Goal: Task Accomplishment & Management: Use online tool/utility

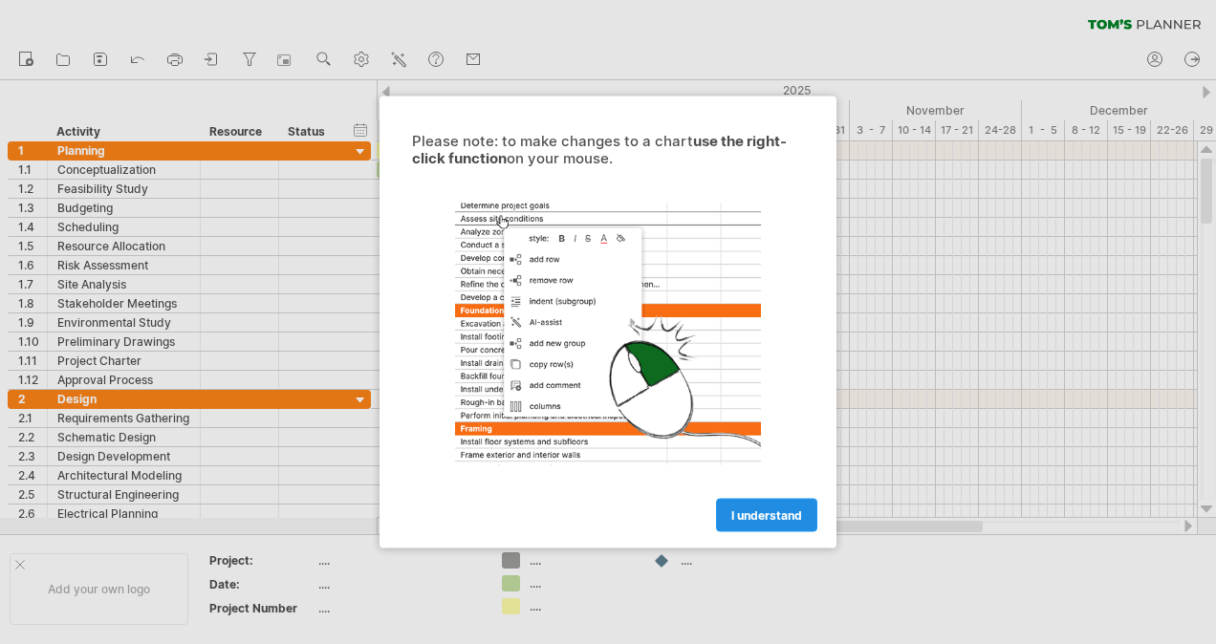
click at [735, 510] on span "I understand" at bounding box center [766, 515] width 71 height 14
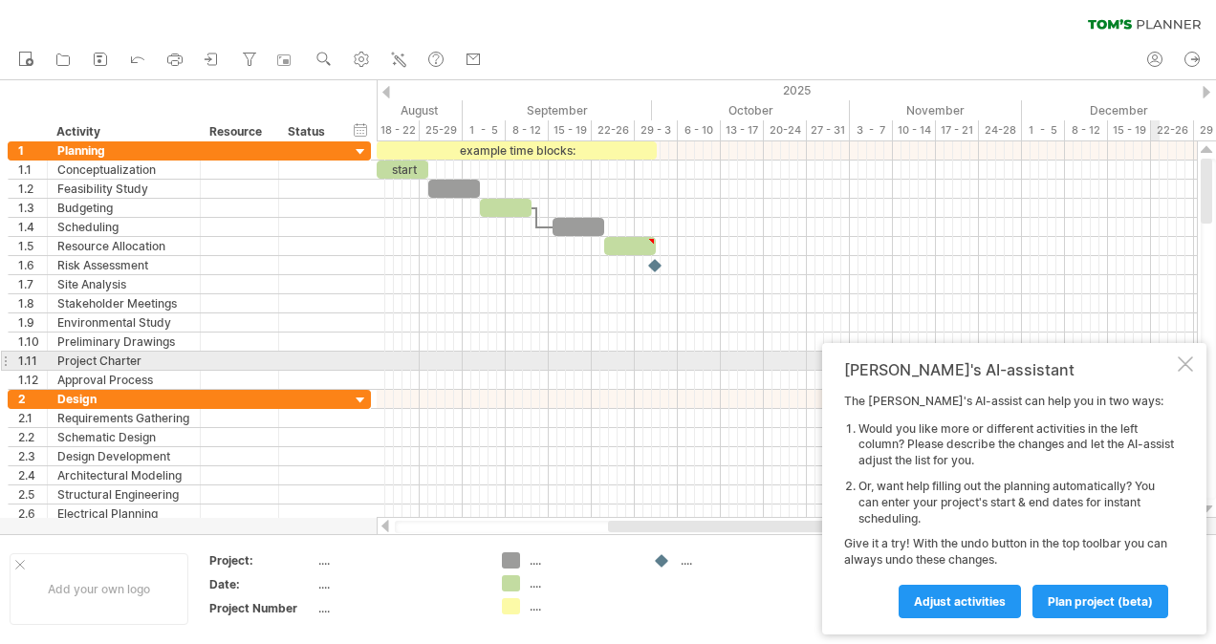
click at [1183, 361] on div at bounding box center [1185, 364] width 15 height 15
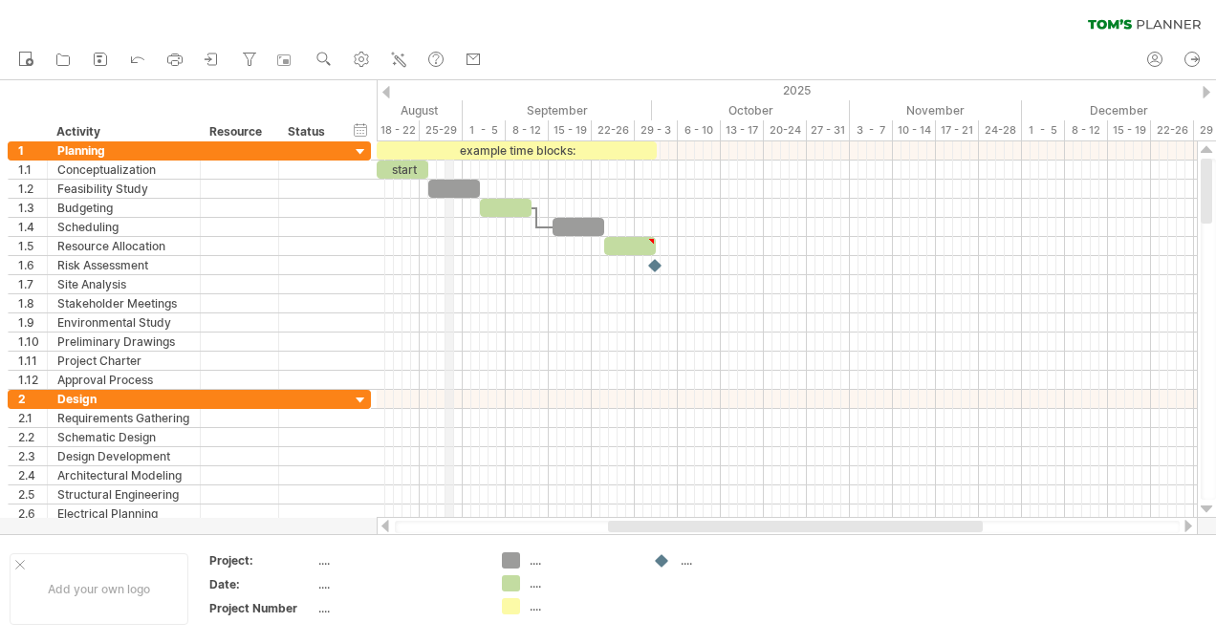
click at [447, 96] on div "2025" at bounding box center [187, 90] width 2064 height 20
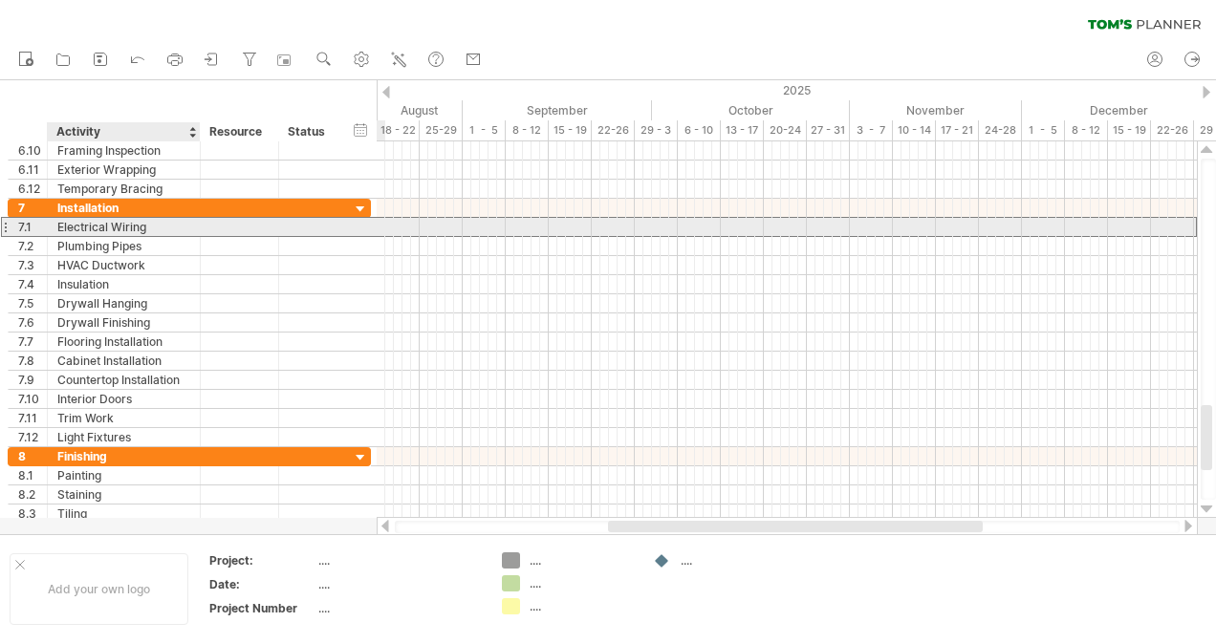
click at [145, 229] on div "Electrical Wiring" at bounding box center [123, 227] width 133 height 18
click at [146, 228] on input "**********" at bounding box center [123, 227] width 133 height 18
drag, startPoint x: 146, startPoint y: 228, endPoint x: 87, endPoint y: 227, distance: 59.3
click at [87, 227] on input "**********" at bounding box center [123, 227] width 133 height 18
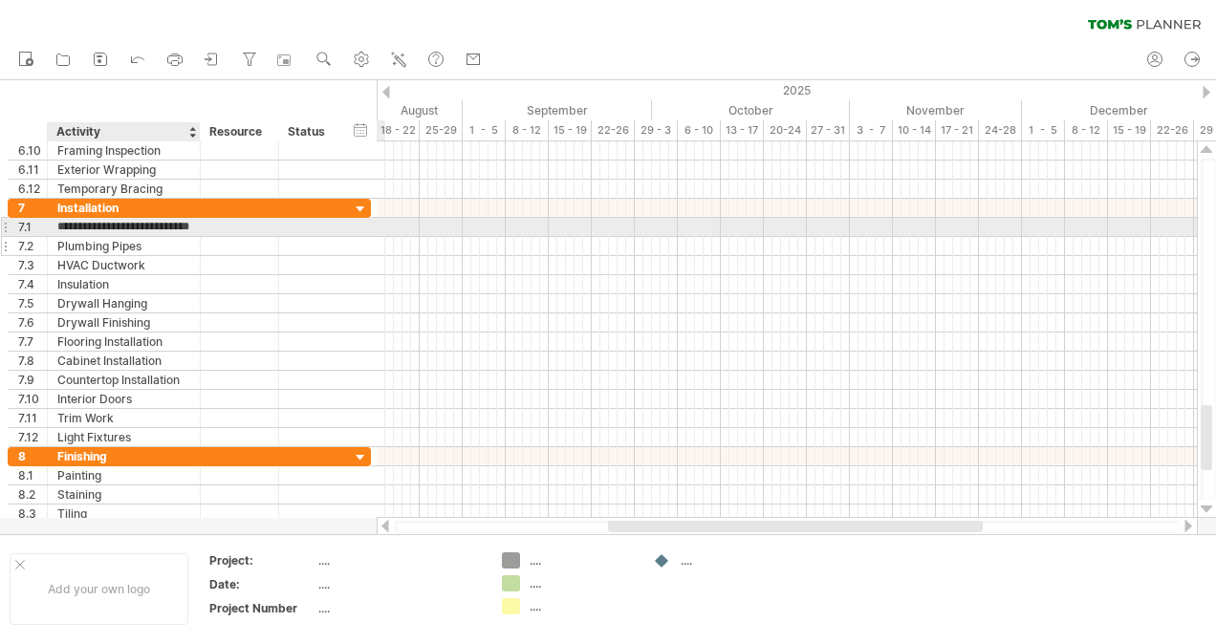
scroll to position [0, 19]
type input "**********"
click at [224, 224] on div at bounding box center [239, 227] width 58 height 18
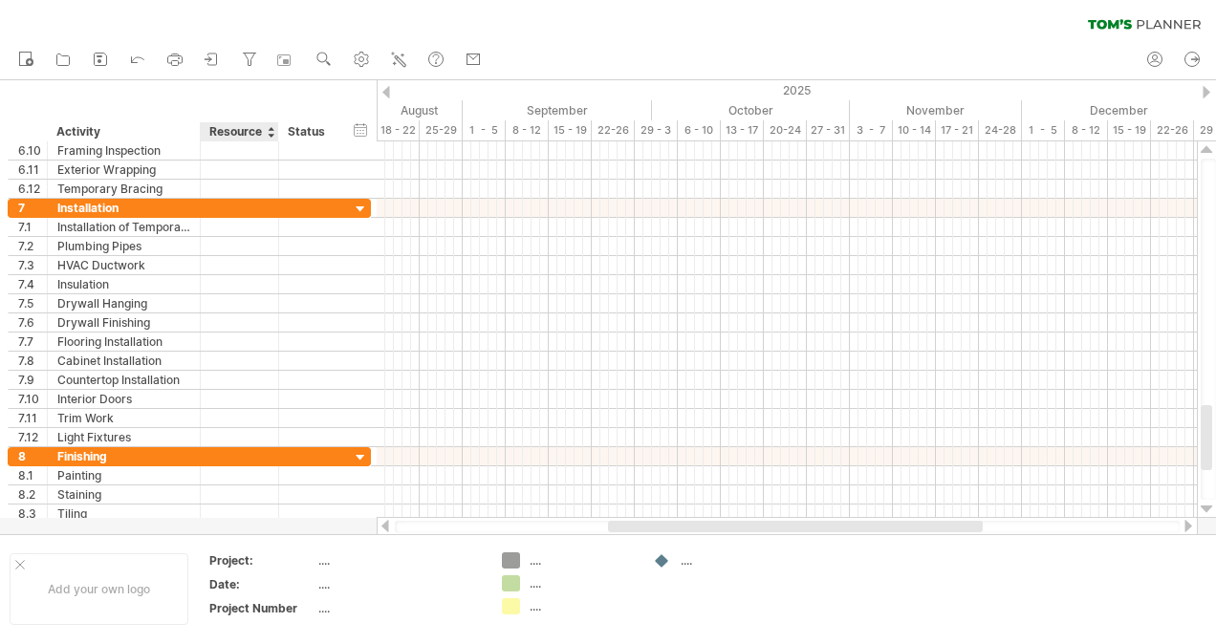
click at [257, 130] on div "Resource" at bounding box center [238, 131] width 58 height 19
click at [271, 138] on div at bounding box center [271, 131] width 8 height 19
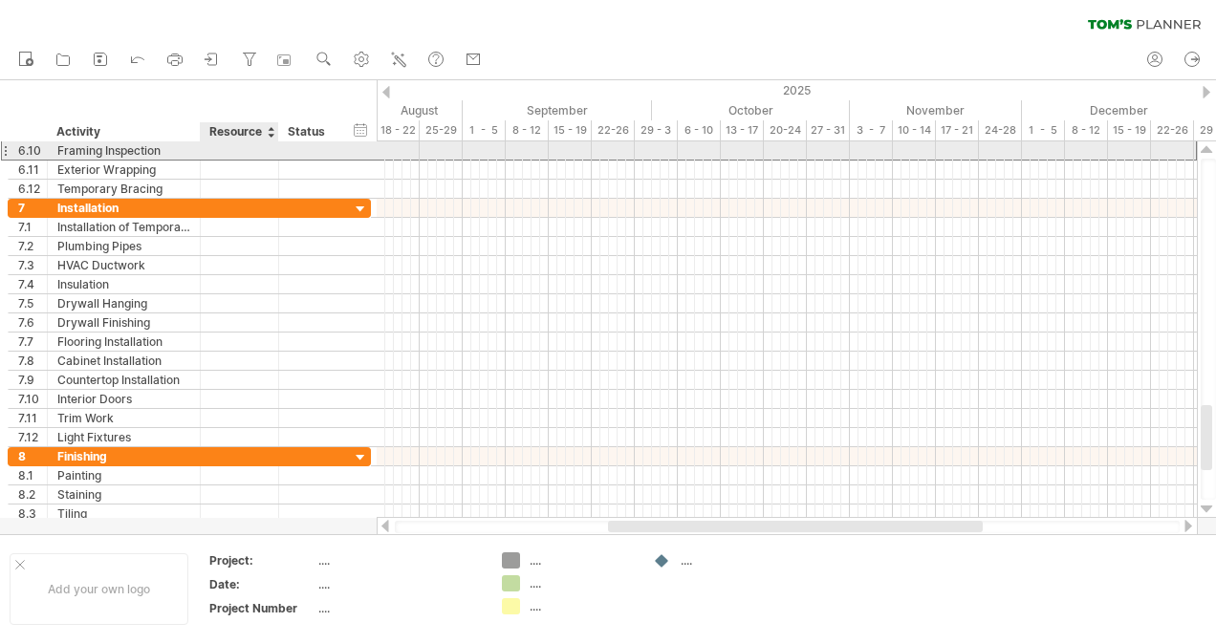
click at [256, 155] on div at bounding box center [239, 150] width 58 height 18
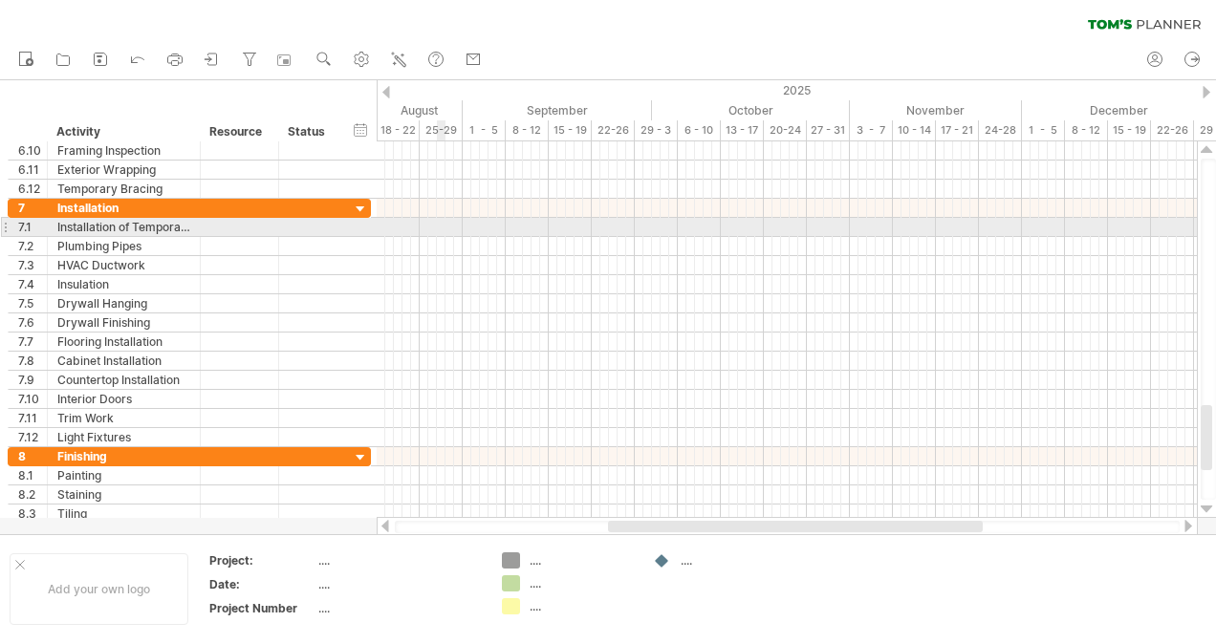
click at [443, 222] on div at bounding box center [787, 227] width 820 height 19
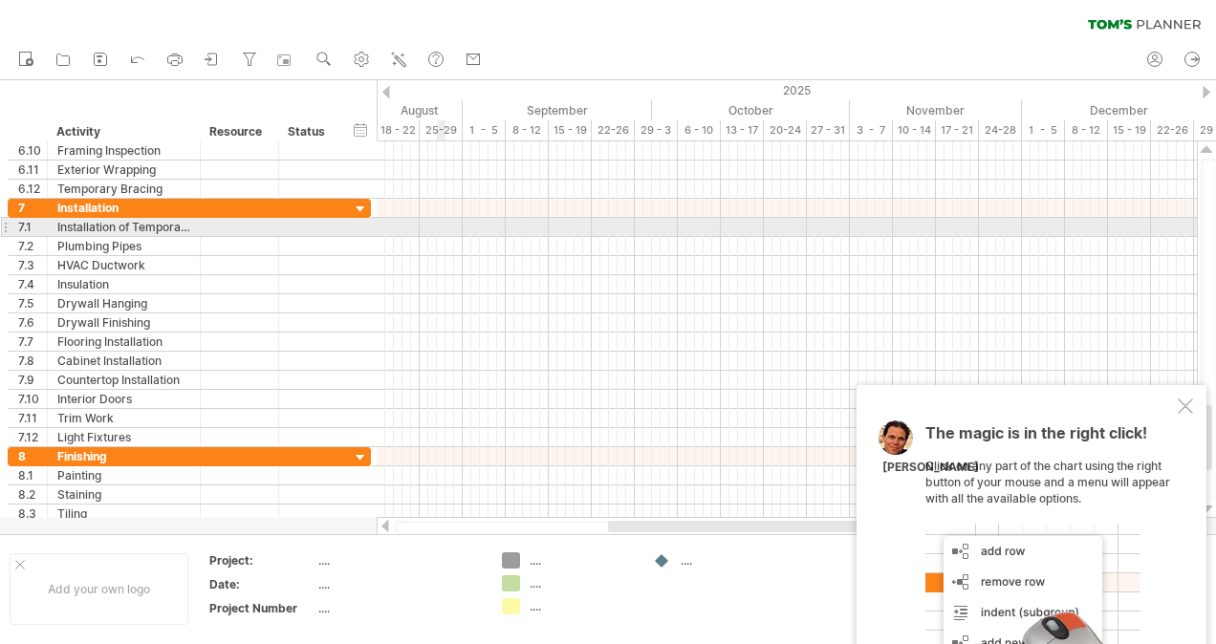
click at [442, 226] on div at bounding box center [787, 227] width 820 height 19
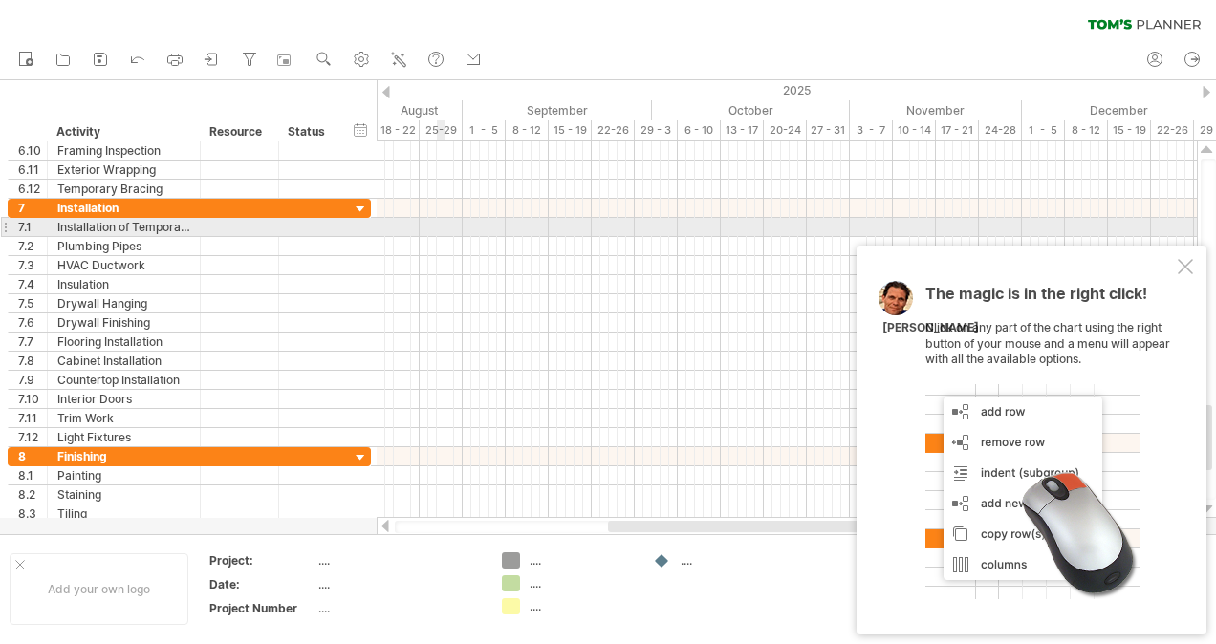
click at [440, 225] on div at bounding box center [787, 227] width 820 height 19
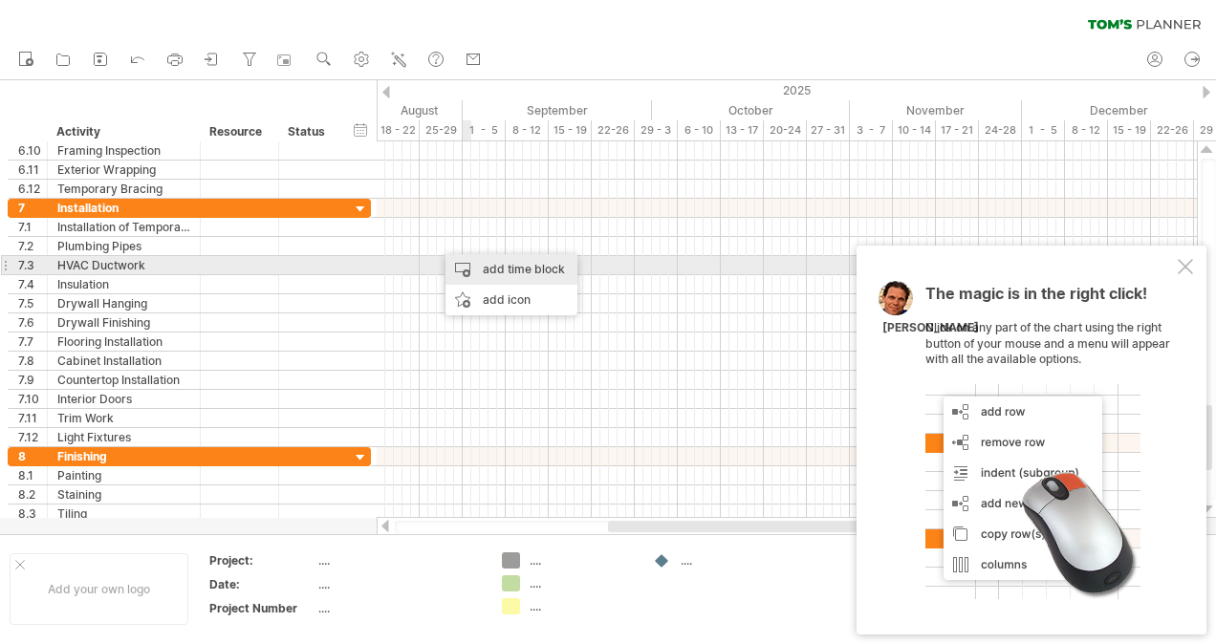
click at [493, 271] on div "add time block" at bounding box center [511, 269] width 132 height 31
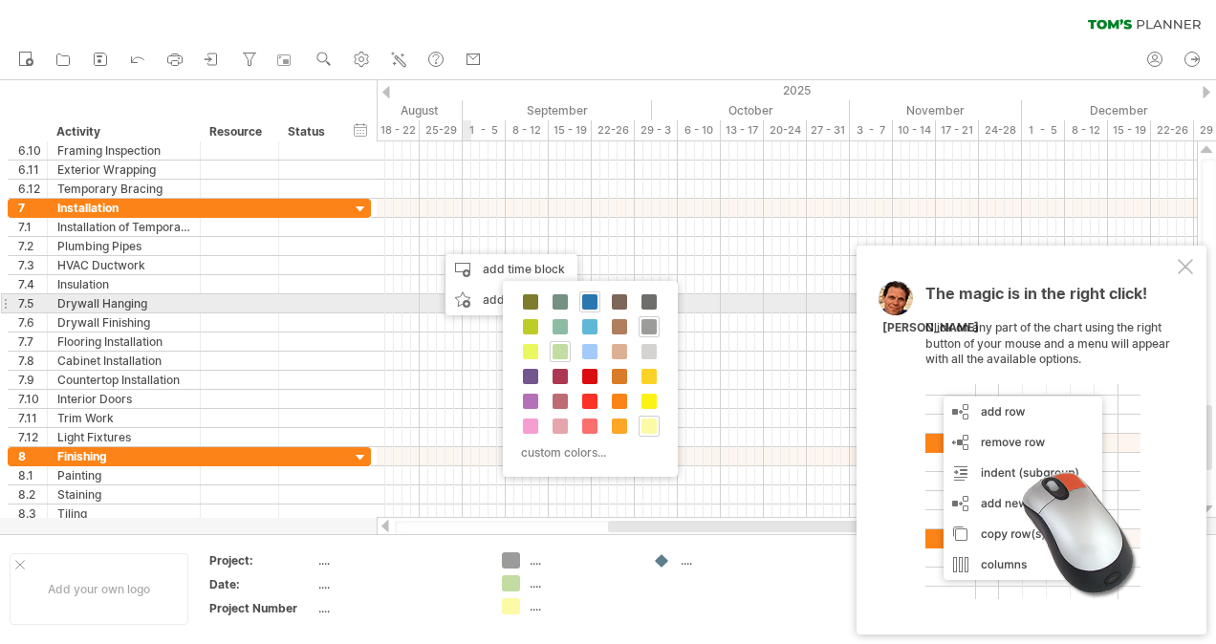
click at [591, 304] on span at bounding box center [589, 301] width 15 height 15
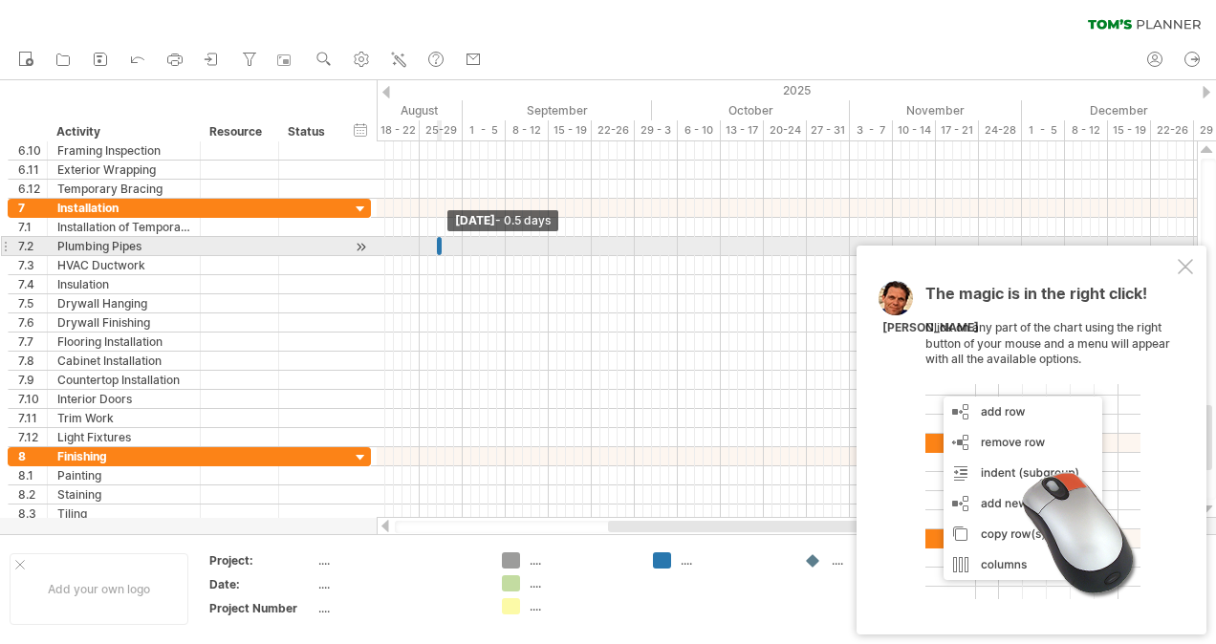
click at [437, 249] on div at bounding box center [439, 246] width 5 height 18
click at [440, 245] on span at bounding box center [442, 246] width 8 height 18
click at [432, 243] on div "example time blocks: start [DATE] - 0.5 days" at bounding box center [787, 329] width 820 height 377
click at [441, 240] on span at bounding box center [442, 246] width 8 height 18
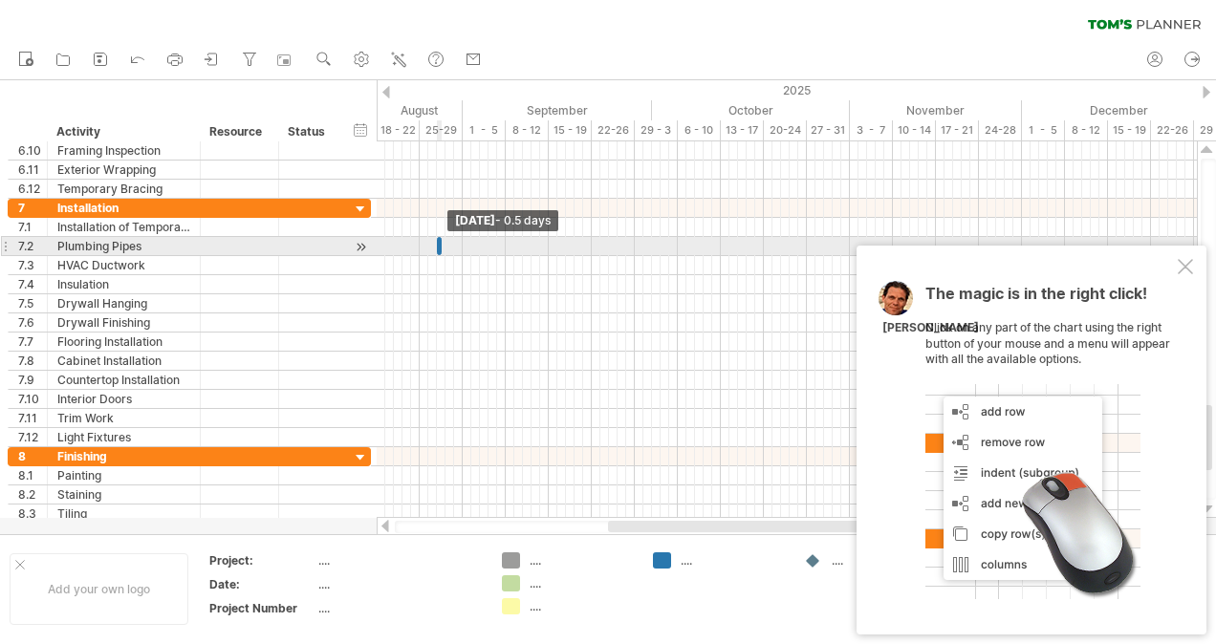
click at [439, 241] on span at bounding box center [442, 246] width 8 height 18
click at [438, 240] on span at bounding box center [442, 246] width 8 height 18
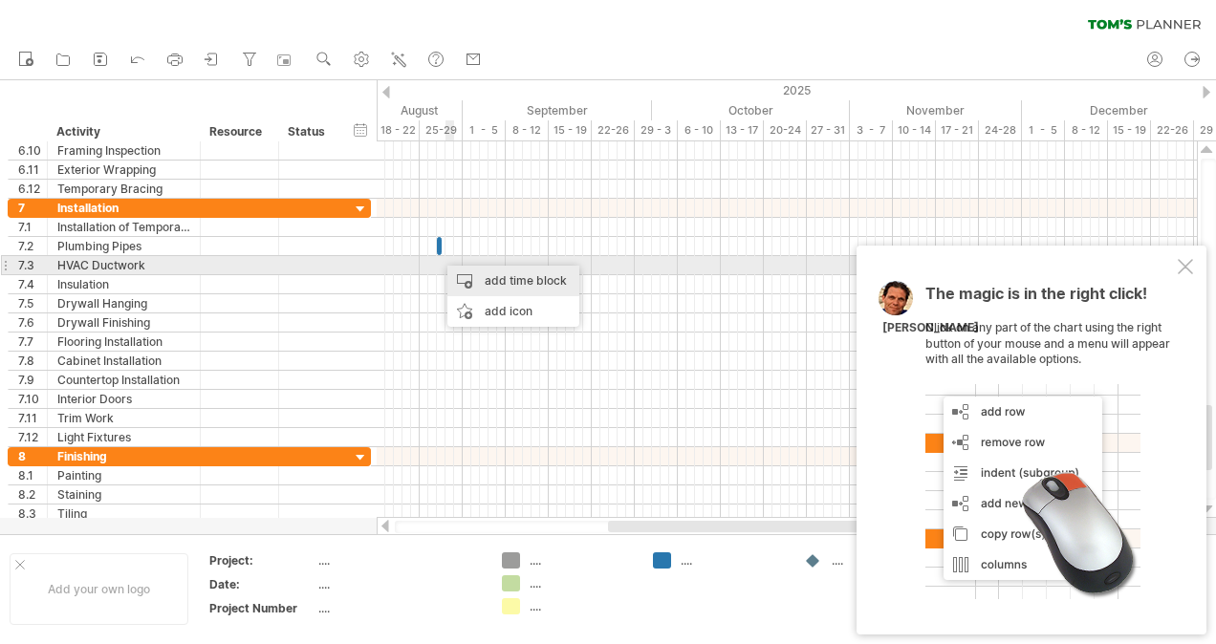
click at [483, 275] on div "add time block" at bounding box center [513, 281] width 132 height 31
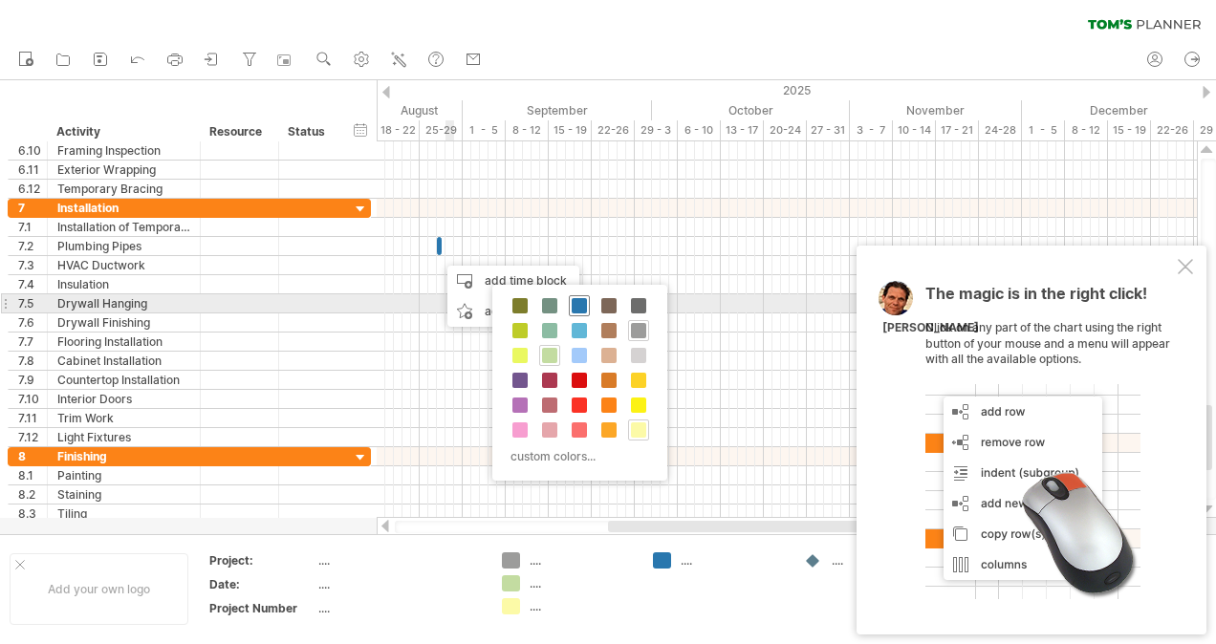
click at [578, 305] on span at bounding box center [579, 305] width 15 height 15
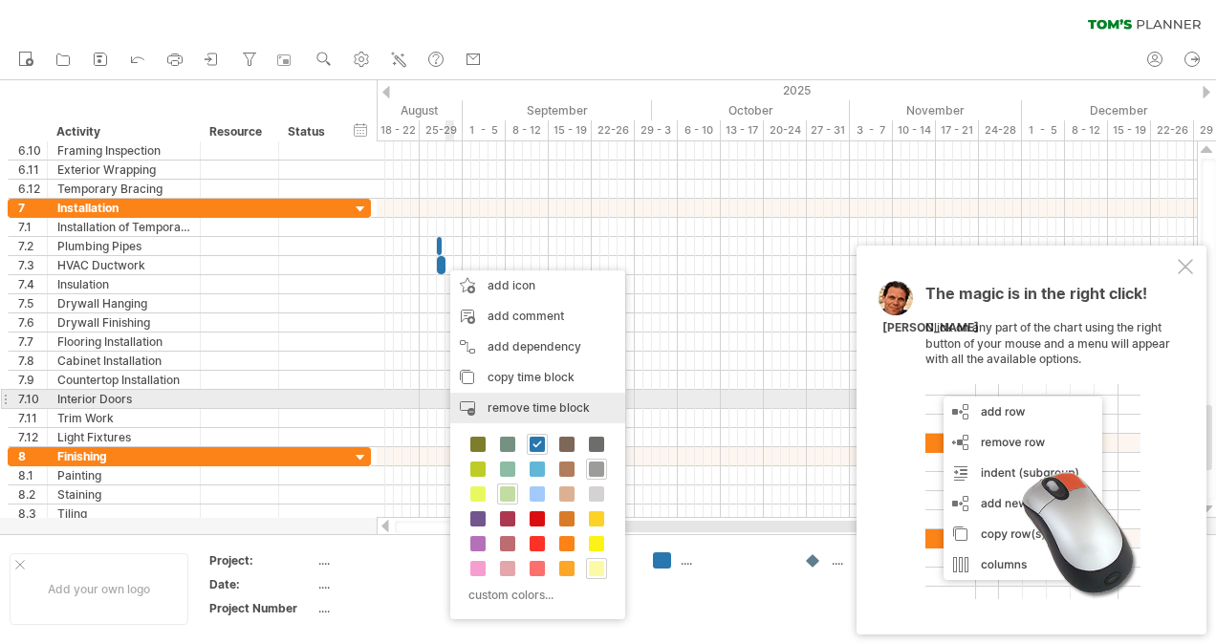
click at [511, 400] on div "remove time block remove selected items" at bounding box center [537, 408] width 175 height 31
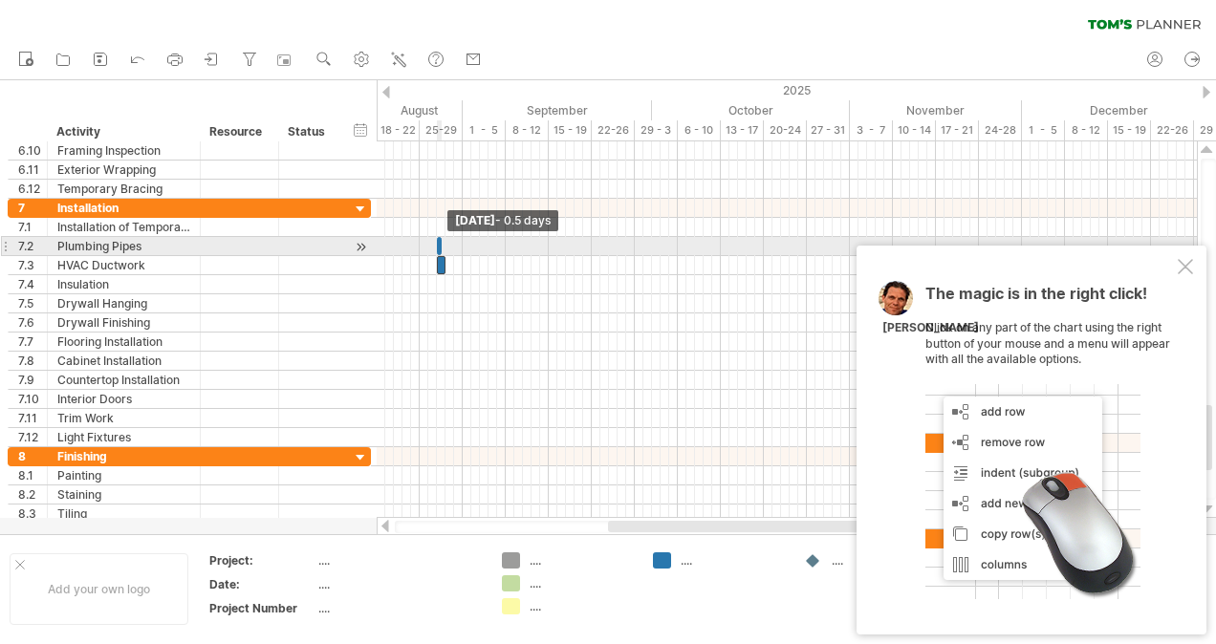
click at [438, 247] on span at bounding box center [442, 246] width 8 height 18
click at [439, 243] on span at bounding box center [442, 246] width 8 height 18
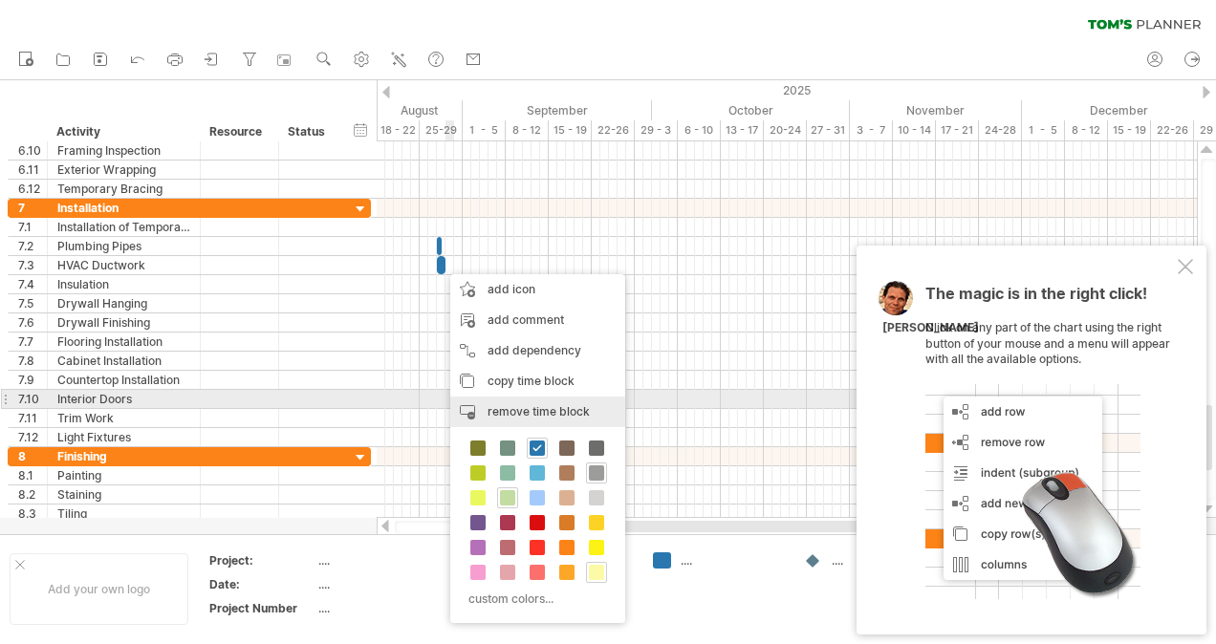
click at [517, 400] on div "remove time block remove selected items" at bounding box center [537, 412] width 175 height 31
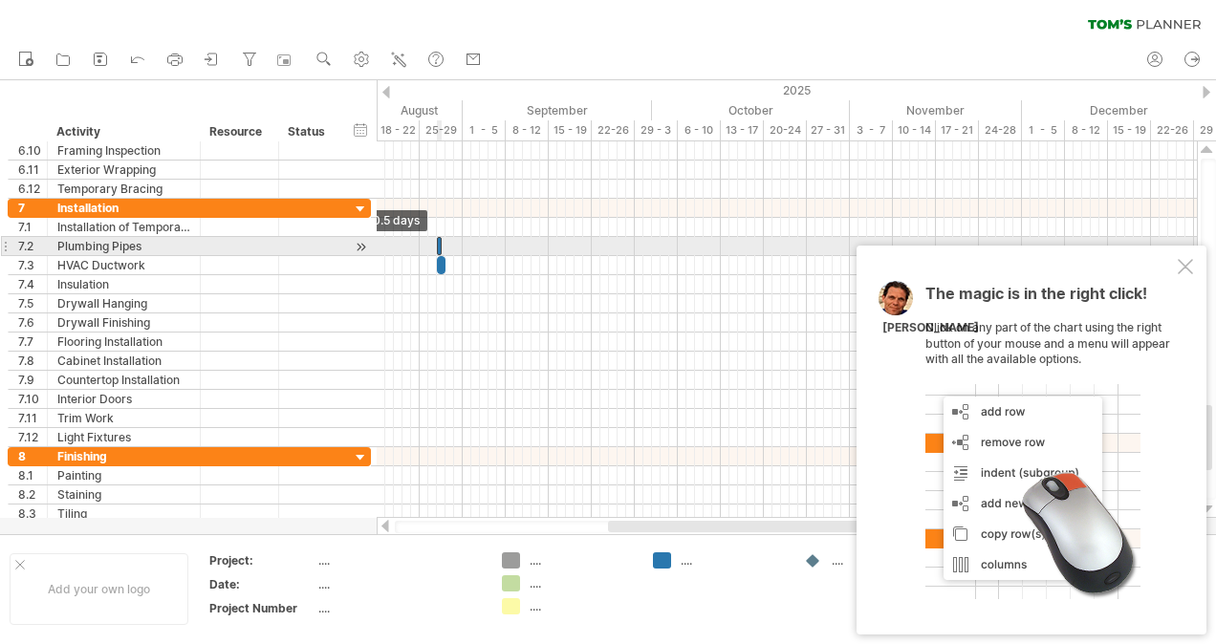
click at [436, 244] on span at bounding box center [437, 246] width 8 height 18
drag, startPoint x: 440, startPoint y: 239, endPoint x: 464, endPoint y: 246, distance: 24.8
click at [464, 246] on span at bounding box center [468, 246] width 8 height 18
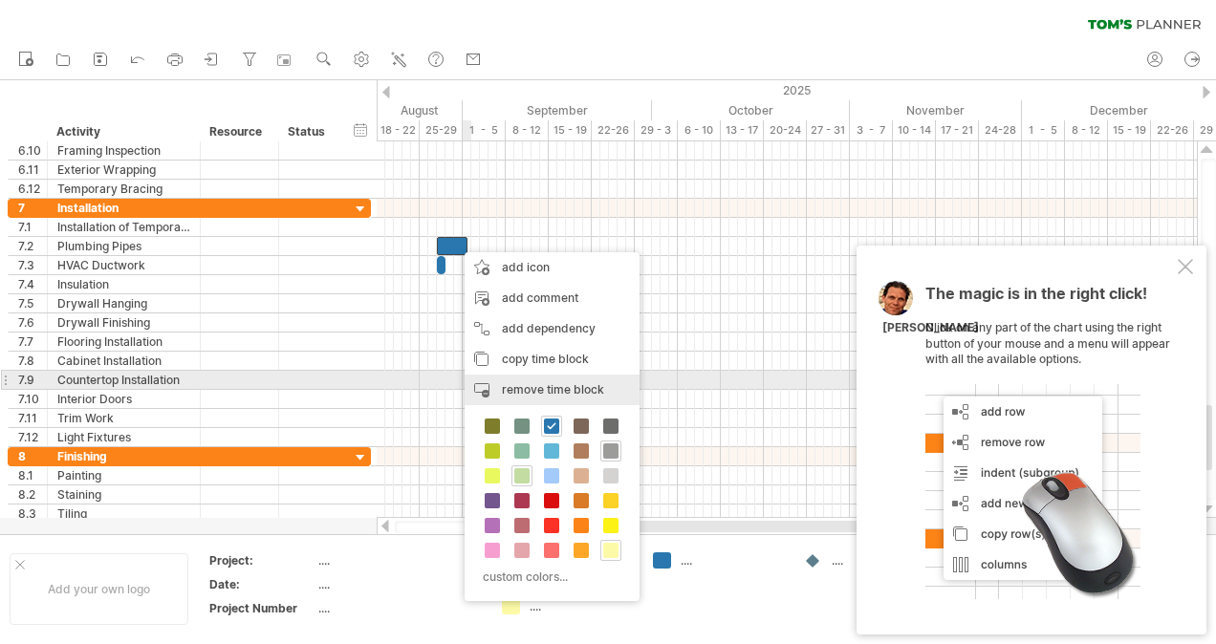
click at [508, 384] on span "remove time block" at bounding box center [553, 389] width 102 height 14
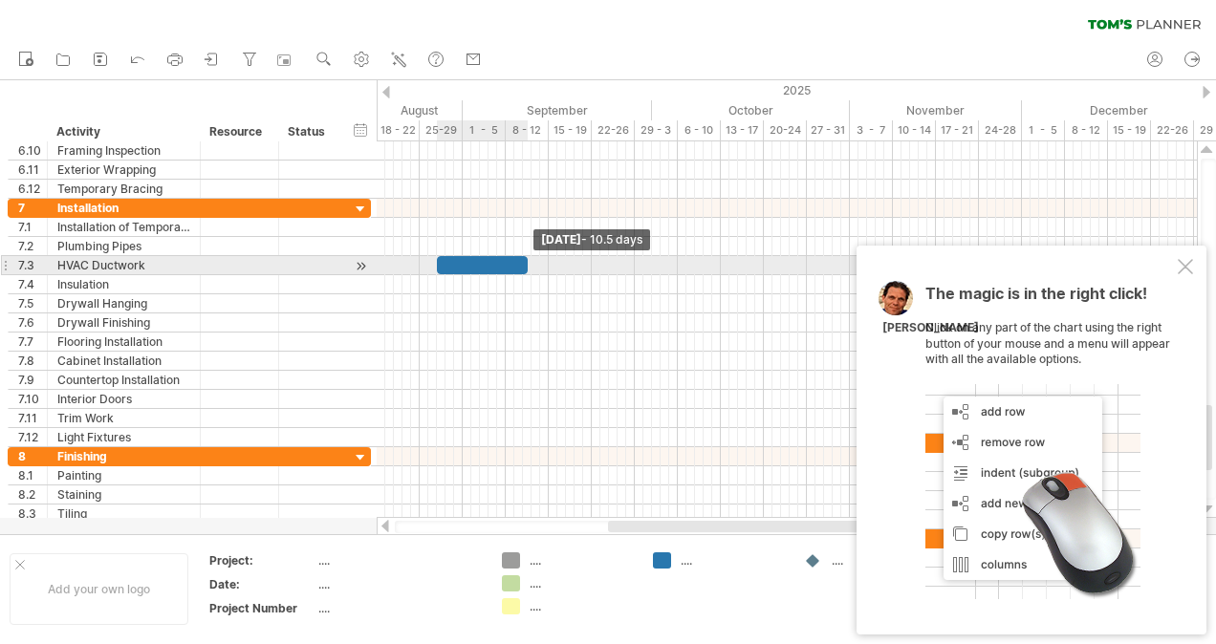
drag, startPoint x: 444, startPoint y: 263, endPoint x: 526, endPoint y: 270, distance: 81.5
click at [526, 270] on span at bounding box center [528, 265] width 8 height 18
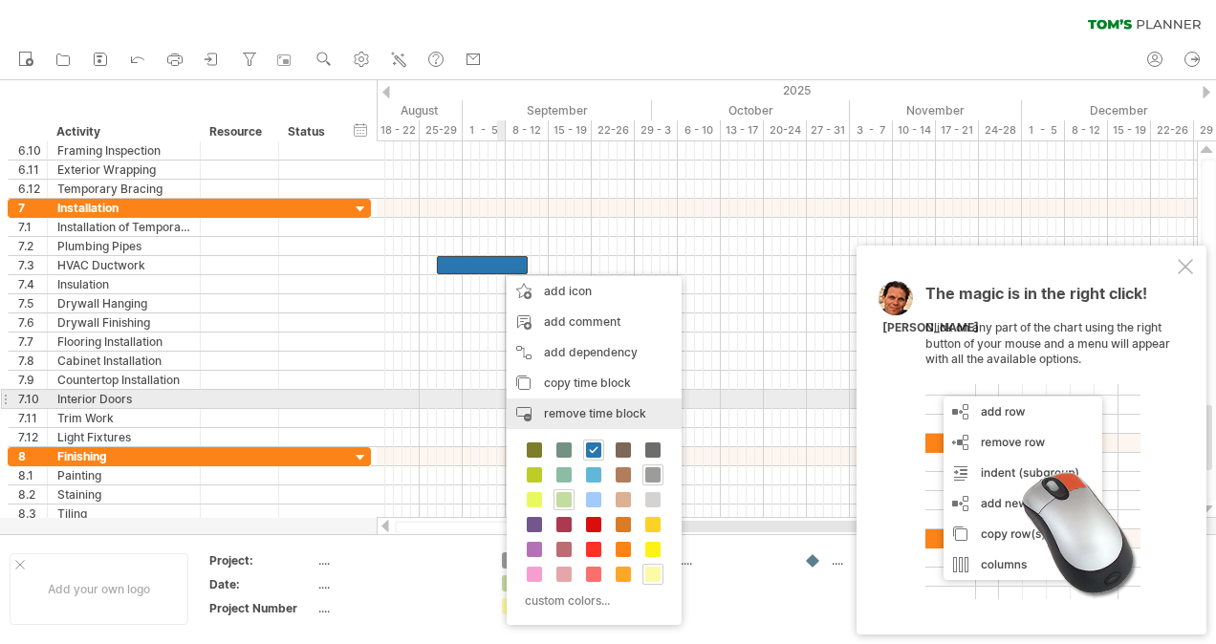
click at [562, 405] on div "remove time block remove selected items" at bounding box center [594, 414] width 175 height 31
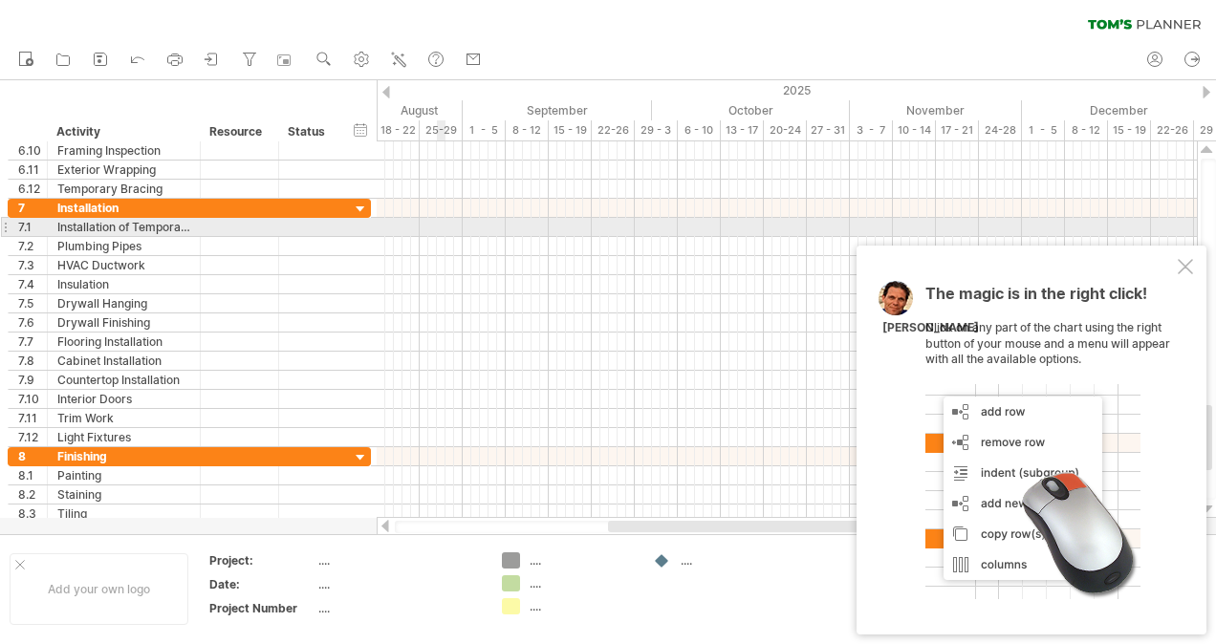
click at [438, 222] on div at bounding box center [787, 227] width 820 height 19
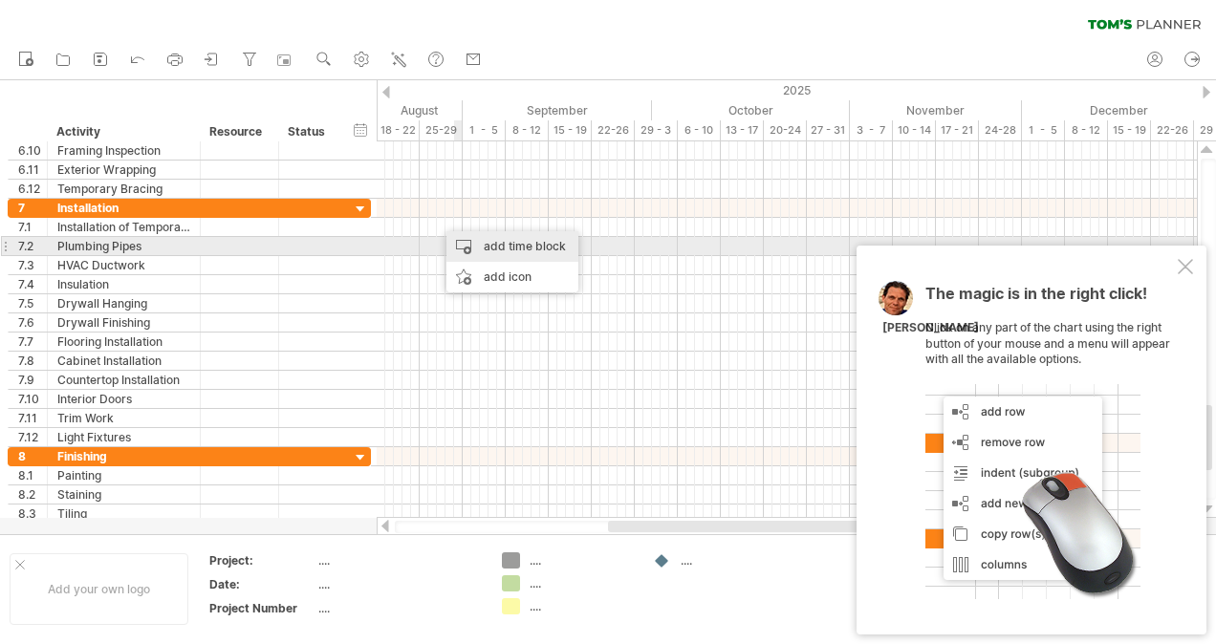
click at [470, 239] on div "add time block" at bounding box center [512, 246] width 132 height 31
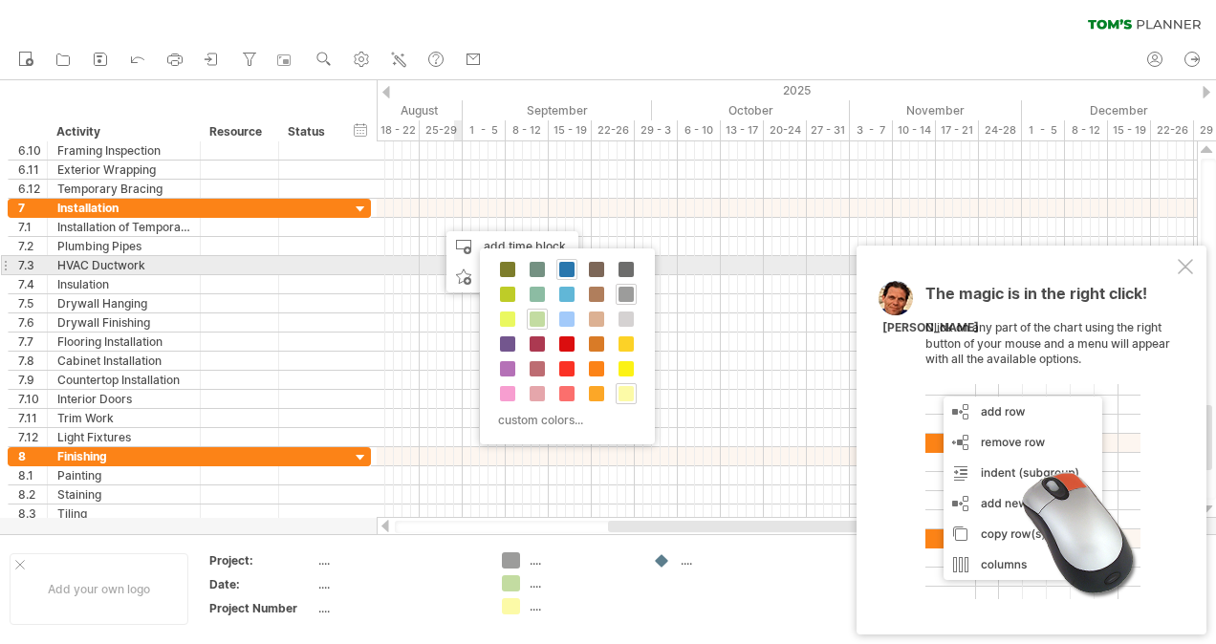
click at [564, 270] on span at bounding box center [566, 269] width 15 height 15
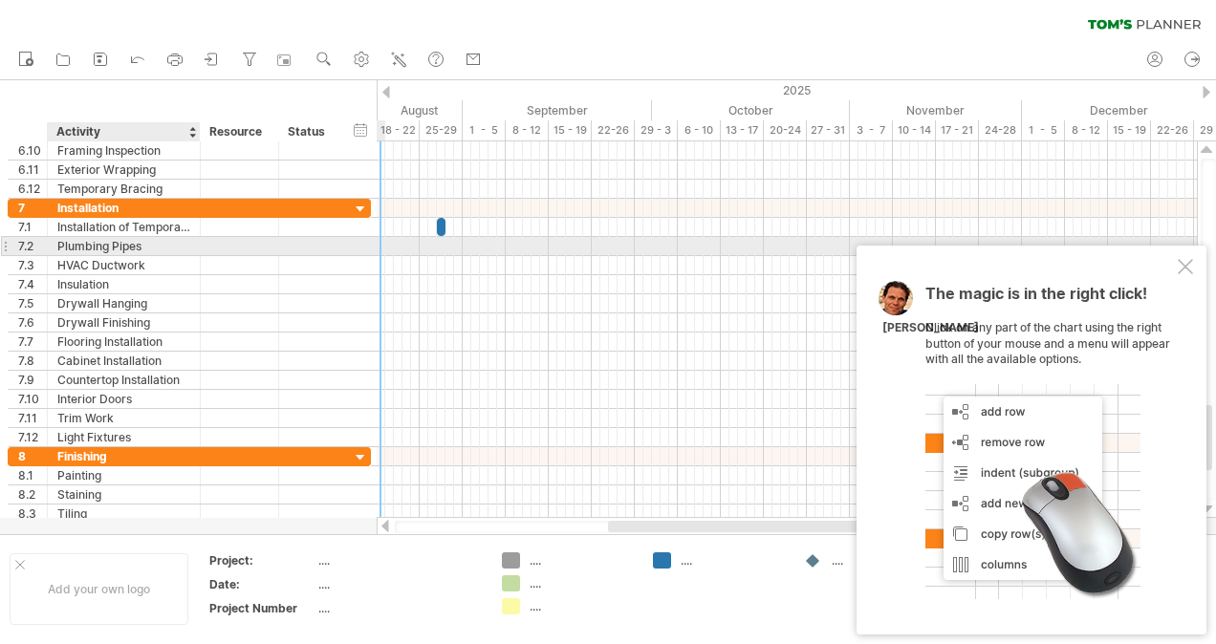
click at [140, 242] on div "Plumbing Pipes" at bounding box center [123, 246] width 133 height 18
click at [140, 242] on input "**********" at bounding box center [123, 246] width 133 height 18
drag, startPoint x: 140, startPoint y: 243, endPoint x: 98, endPoint y: 247, distance: 41.3
click at [98, 247] on input "**********" at bounding box center [123, 246] width 133 height 18
click at [145, 247] on input "**********" at bounding box center [123, 246] width 133 height 18
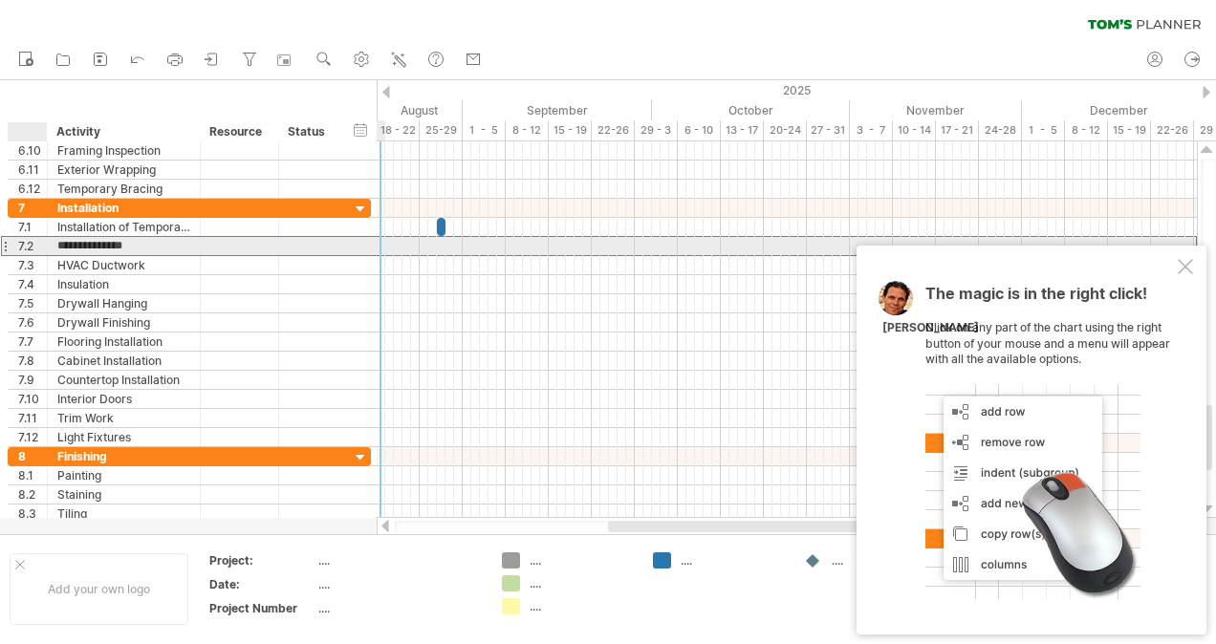
drag, startPoint x: 145, startPoint y: 247, endPoint x: 57, endPoint y: 247, distance: 87.9
click at [57, 247] on input "**********" at bounding box center [123, 246] width 133 height 18
type input "**********"
click at [480, 239] on div at bounding box center [787, 246] width 820 height 19
click at [479, 239] on div at bounding box center [787, 246] width 820 height 19
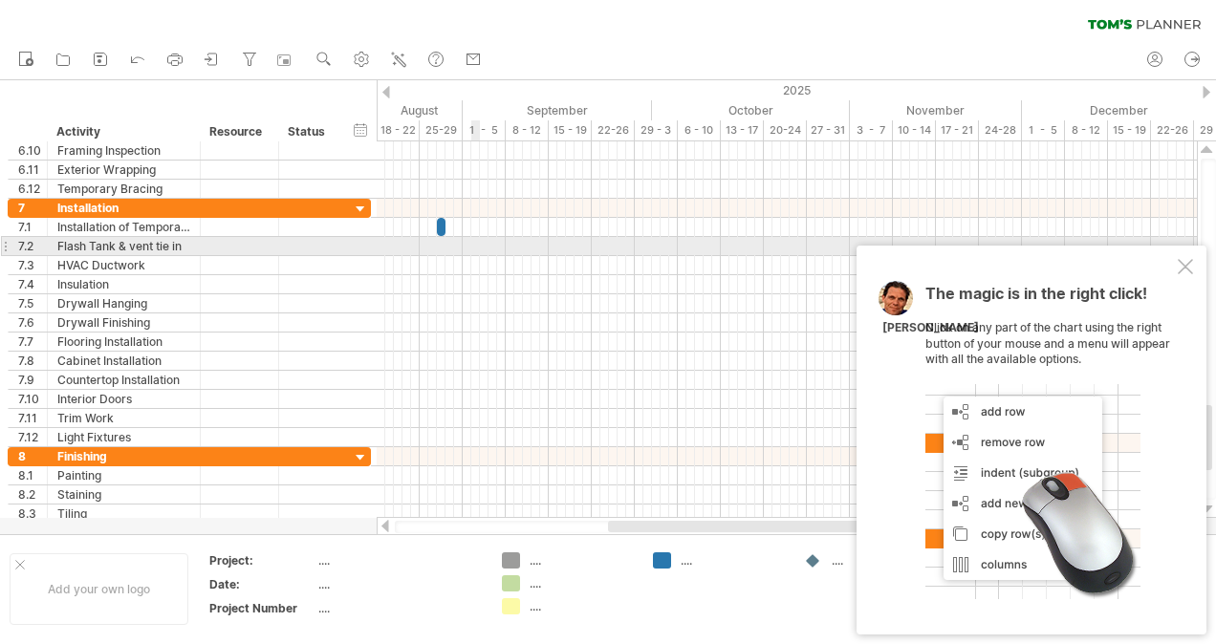
click at [479, 239] on div at bounding box center [787, 246] width 820 height 19
click at [528, 256] on div "add time block" at bounding box center [554, 264] width 132 height 31
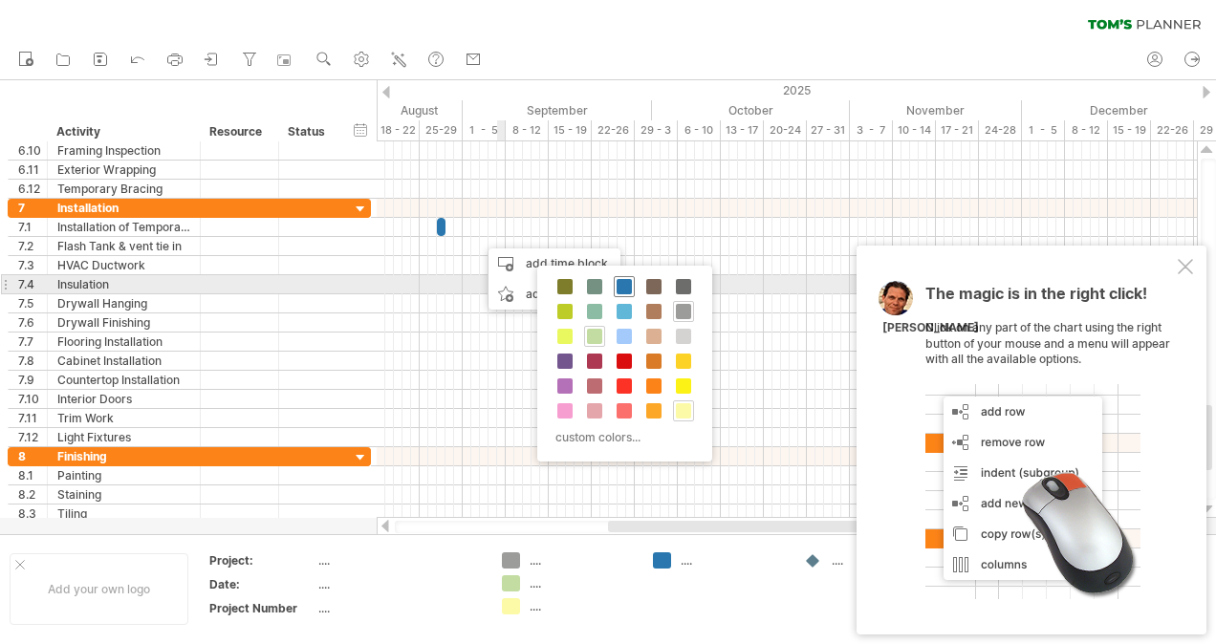
click at [621, 285] on span at bounding box center [623, 286] width 15 height 15
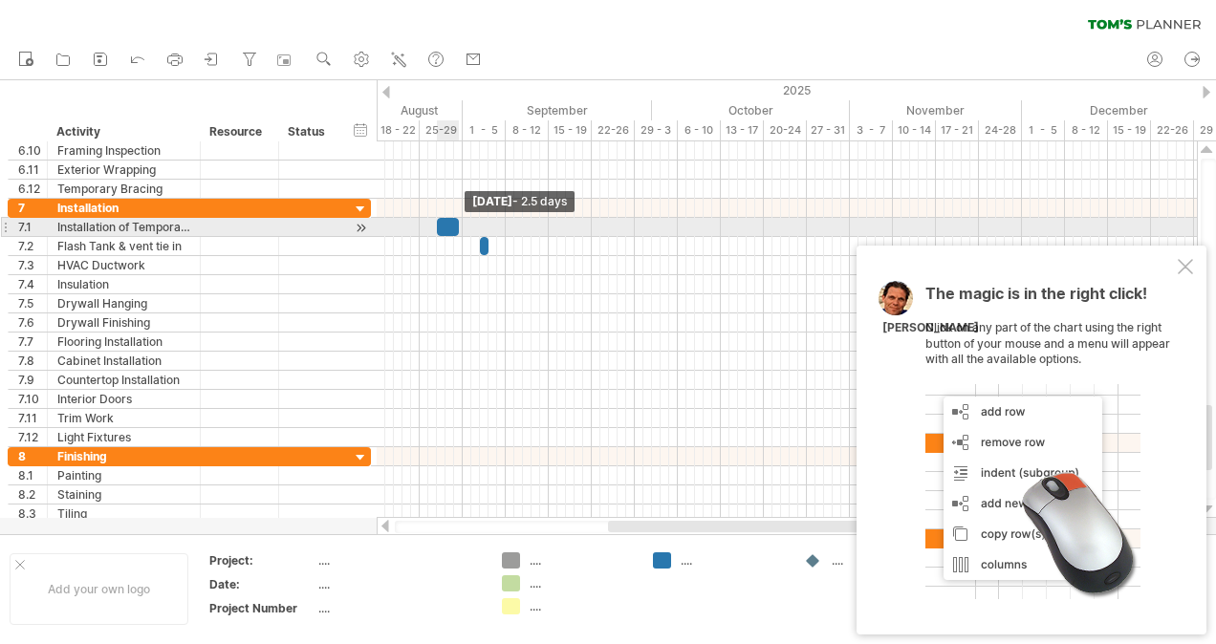
drag, startPoint x: 446, startPoint y: 226, endPoint x: 461, endPoint y: 227, distance: 14.4
click at [461, 227] on span at bounding box center [459, 227] width 8 height 18
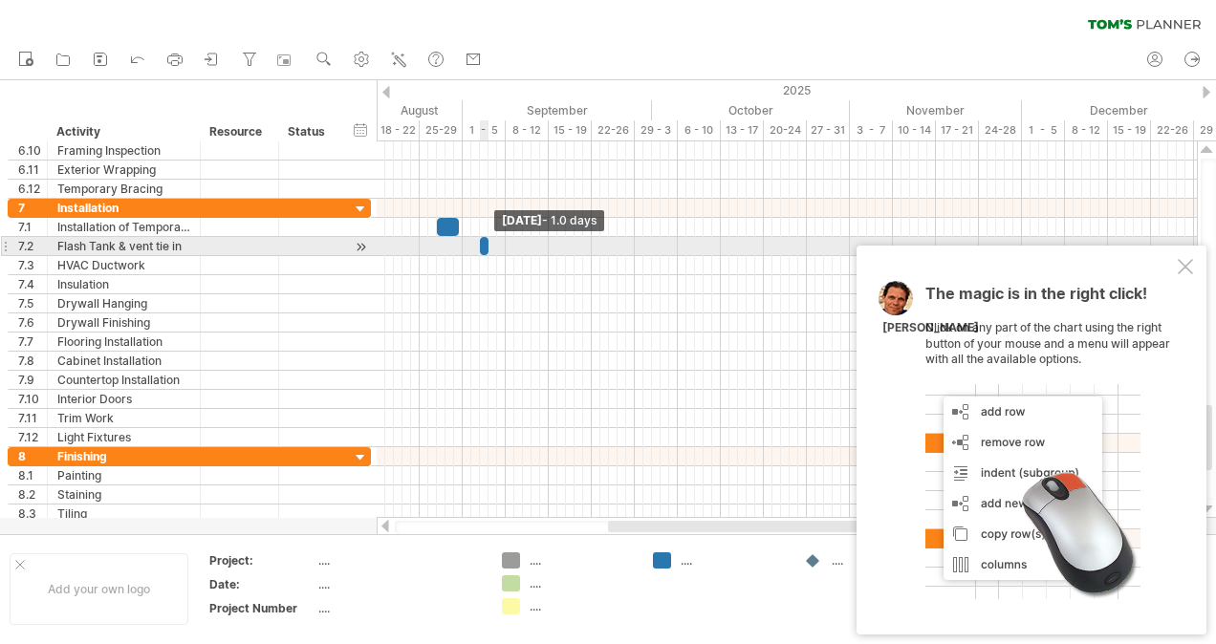
click at [485, 243] on span at bounding box center [489, 246] width 8 height 18
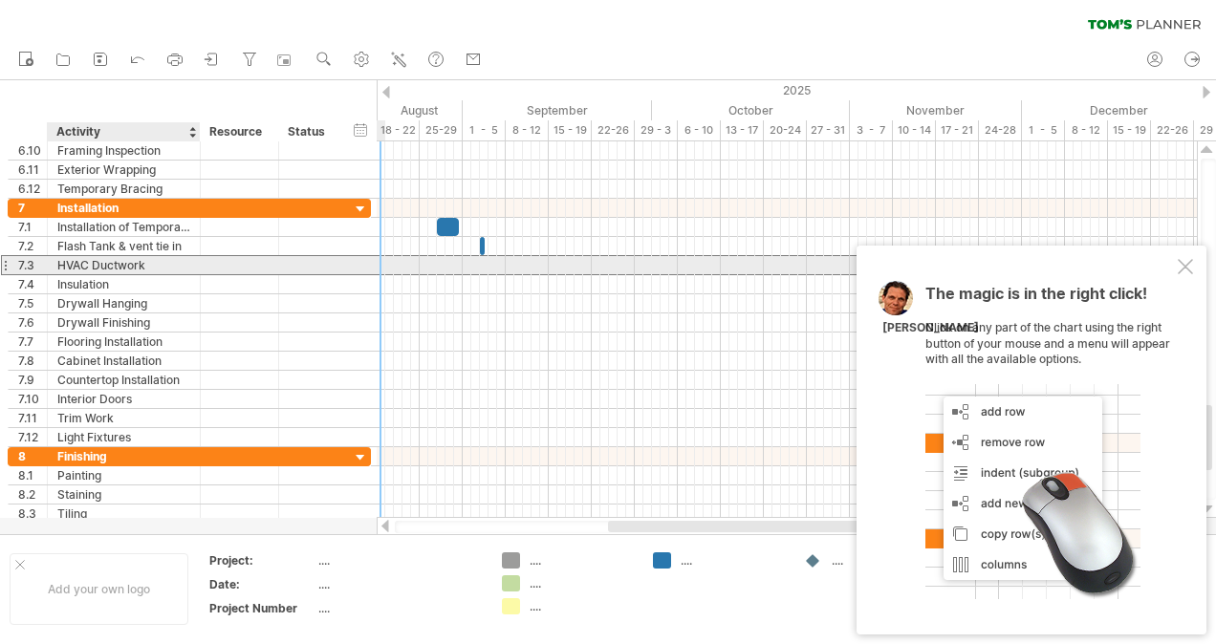
click at [148, 256] on div "HVAC Ductwork" at bounding box center [123, 265] width 133 height 18
drag, startPoint x: 144, startPoint y: 262, endPoint x: 67, endPoint y: 262, distance: 77.4
click at [64, 264] on input "**********" at bounding box center [123, 265] width 133 height 18
drag, startPoint x: 119, startPoint y: 268, endPoint x: 130, endPoint y: 263, distance: 12.4
click at [119, 267] on input "**********" at bounding box center [123, 265] width 133 height 18
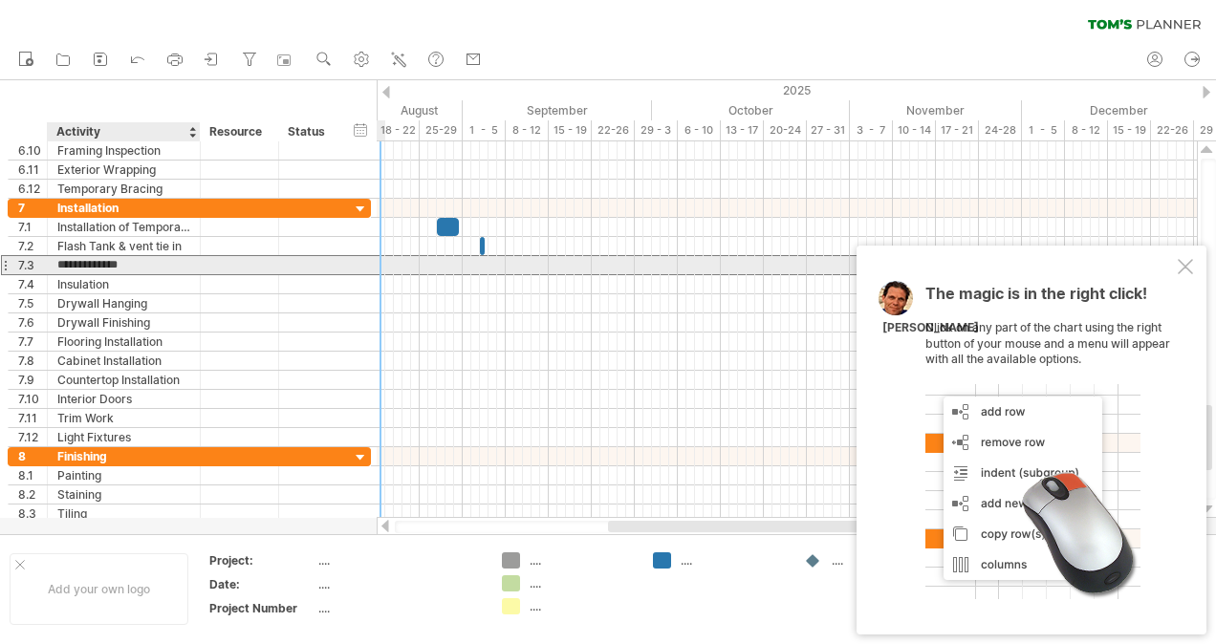
drag, startPoint x: 145, startPoint y: 266, endPoint x: 76, endPoint y: 257, distance: 69.4
click at [74, 259] on input "**********" at bounding box center [123, 265] width 133 height 18
drag, startPoint x: 147, startPoint y: 262, endPoint x: 61, endPoint y: 255, distance: 86.3
click at [60, 256] on input "**********" at bounding box center [123, 265] width 133 height 18
type input "**********"
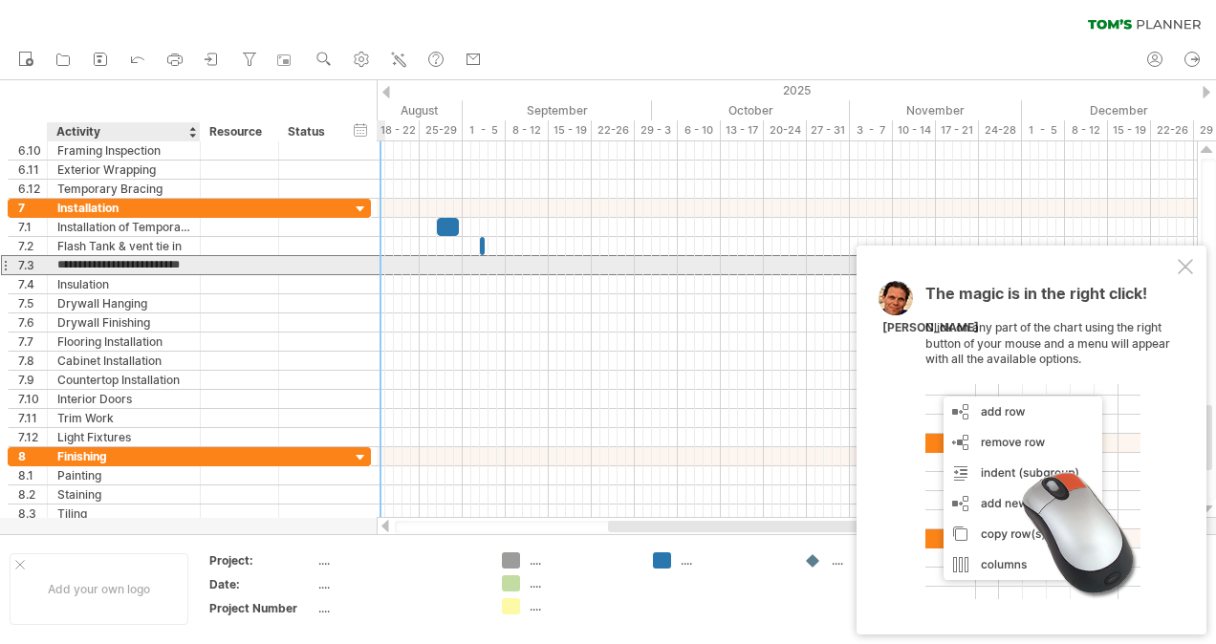
scroll to position [0, 16]
click at [487, 261] on div at bounding box center [787, 265] width 820 height 20
click at [485, 260] on div at bounding box center [787, 265] width 820 height 19
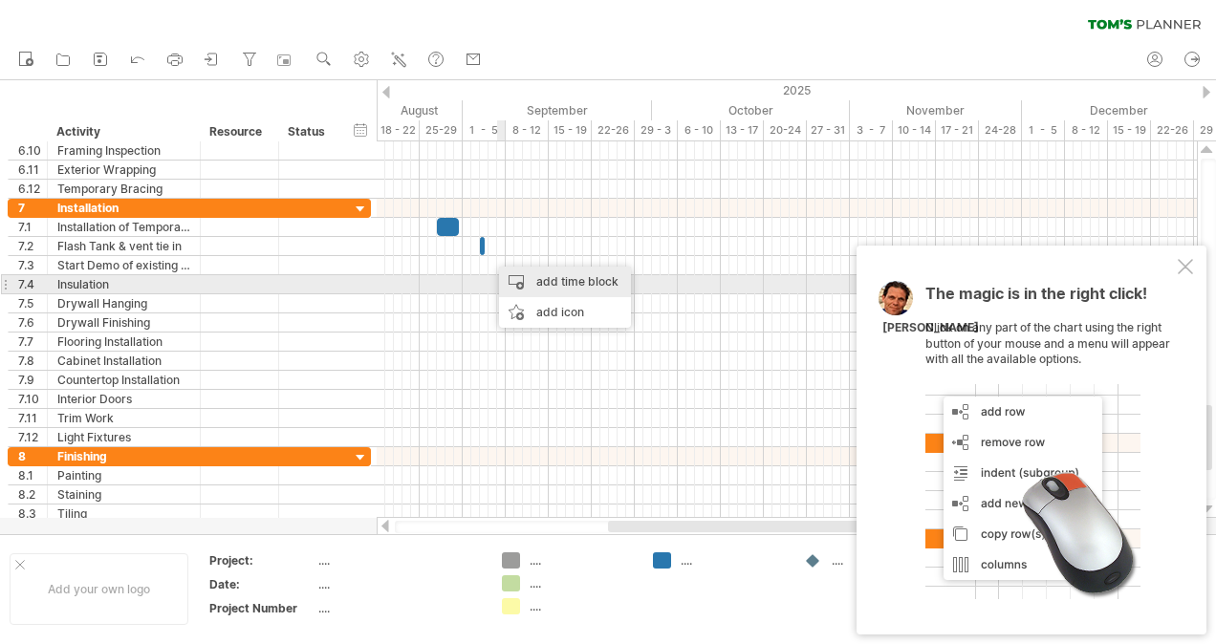
click at [524, 280] on div "add time block" at bounding box center [565, 282] width 132 height 31
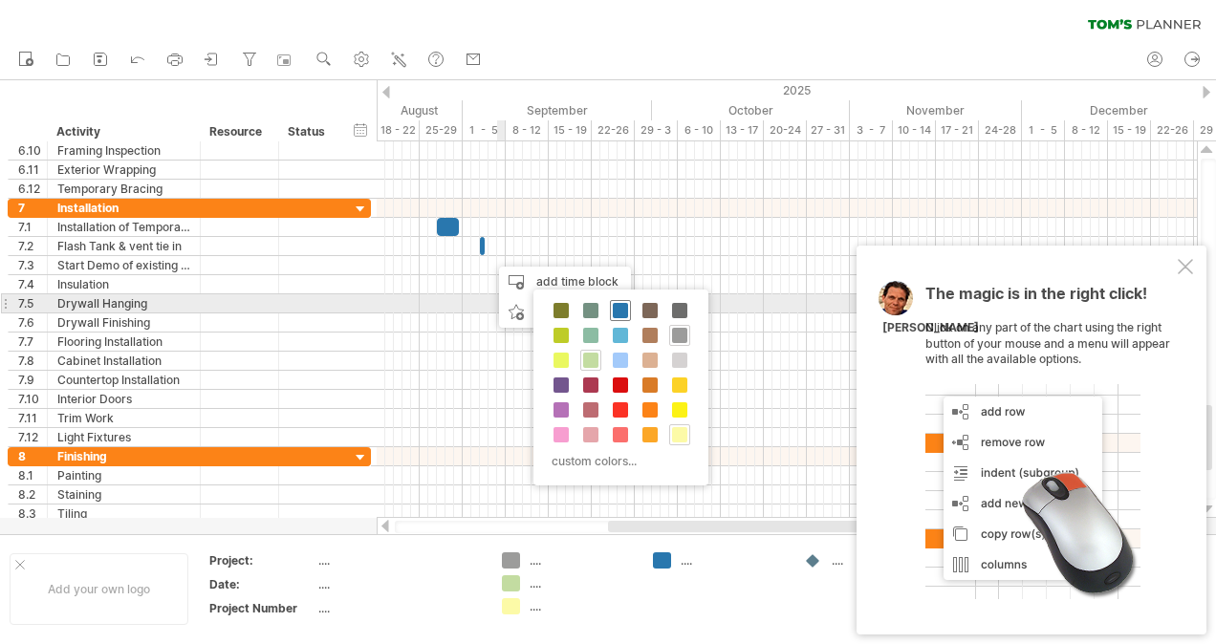
click at [614, 311] on span at bounding box center [620, 310] width 15 height 15
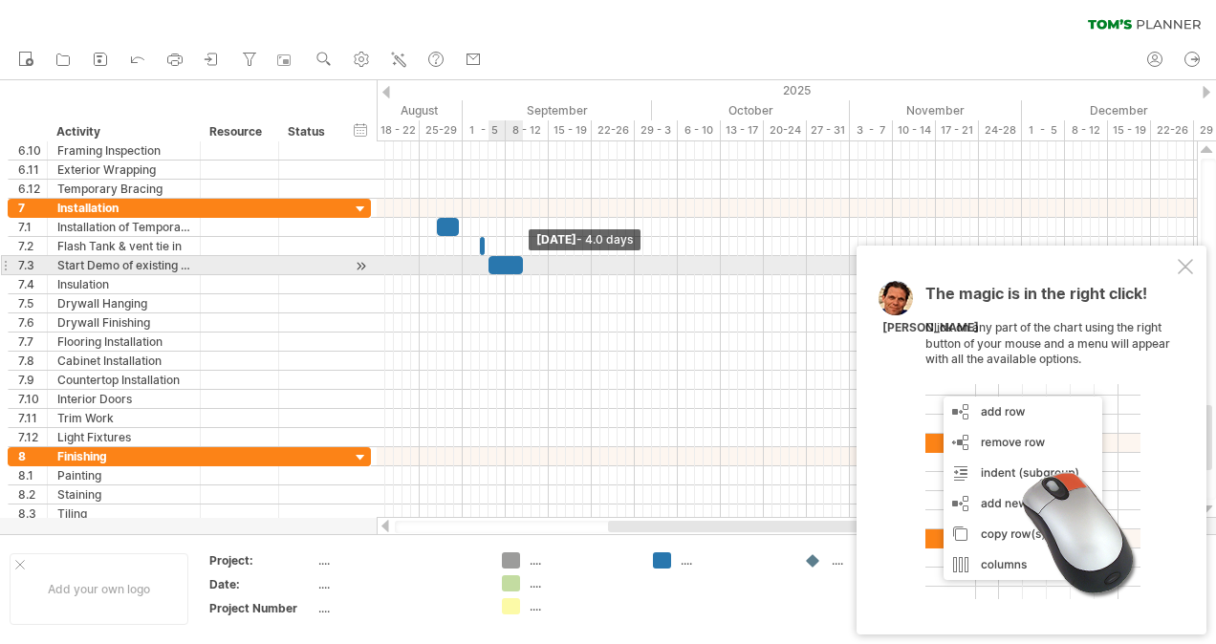
drag, startPoint x: 498, startPoint y: 262, endPoint x: 525, endPoint y: 259, distance: 26.9
click at [525, 259] on span at bounding box center [523, 265] width 8 height 18
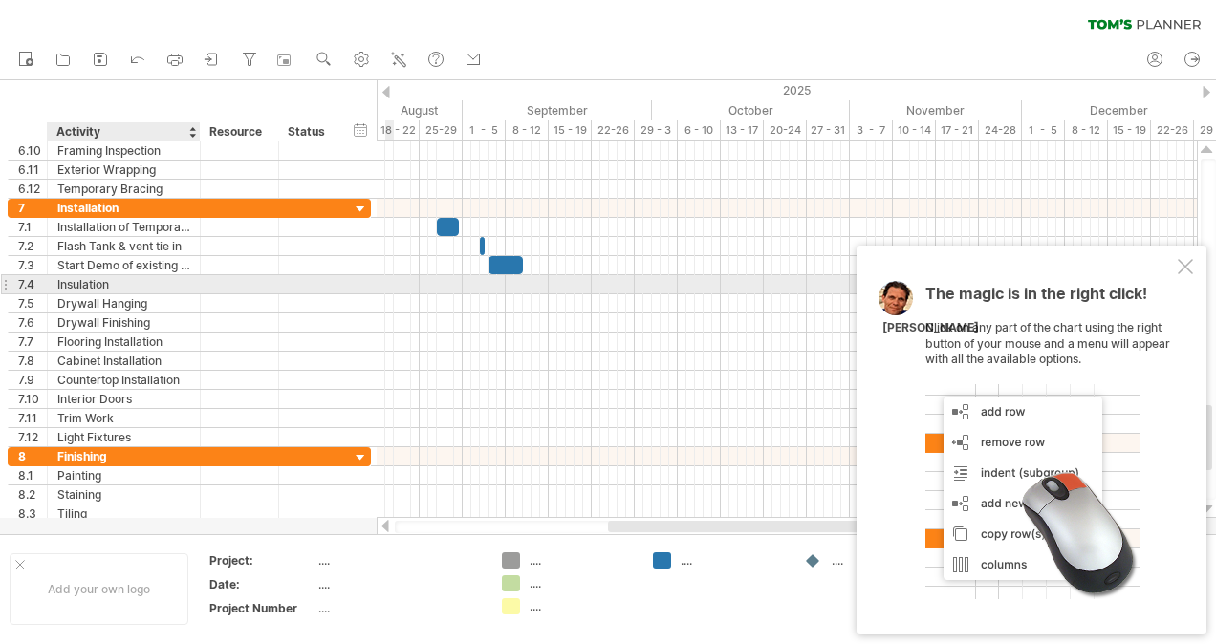
click at [186, 284] on div "Insulation" at bounding box center [123, 284] width 133 height 18
drag, startPoint x: 114, startPoint y: 284, endPoint x: 61, endPoint y: 284, distance: 52.6
click at [60, 284] on input "**********" at bounding box center [123, 284] width 133 height 18
click at [89, 281] on input "**********" at bounding box center [123, 284] width 133 height 18
type input "**********"
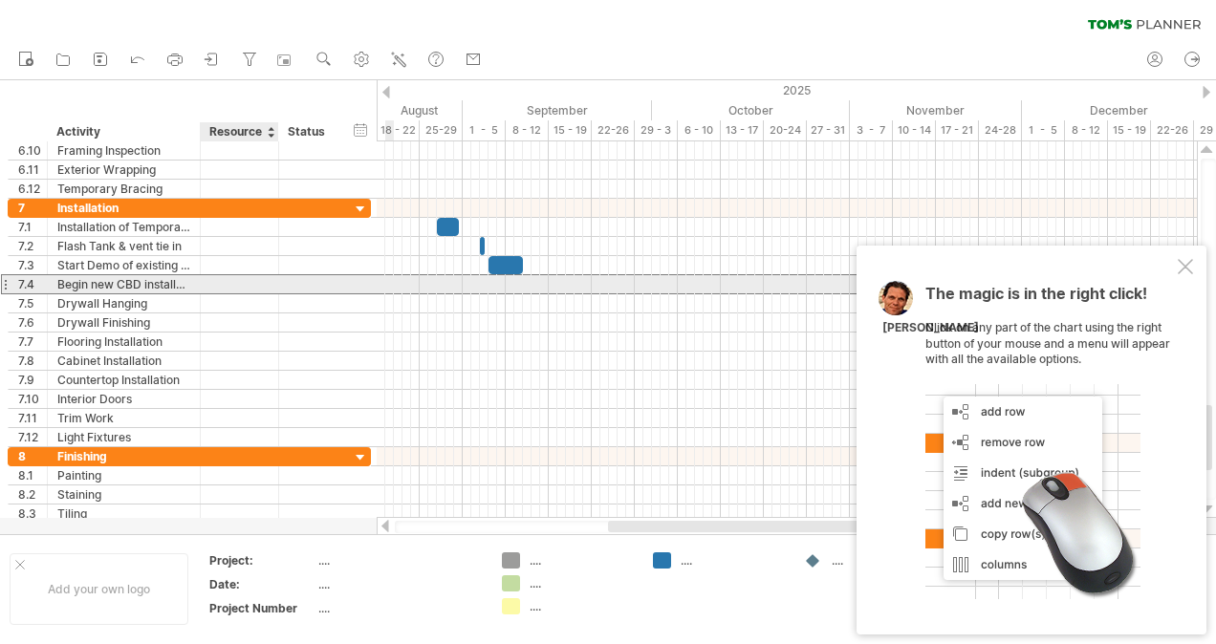
click at [215, 287] on div at bounding box center [239, 284] width 58 height 18
click at [193, 278] on div at bounding box center [198, 284] width 10 height 19
click at [197, 282] on div at bounding box center [198, 284] width 10 height 19
click at [555, 293] on div "add time block" at bounding box center [603, 303] width 132 height 31
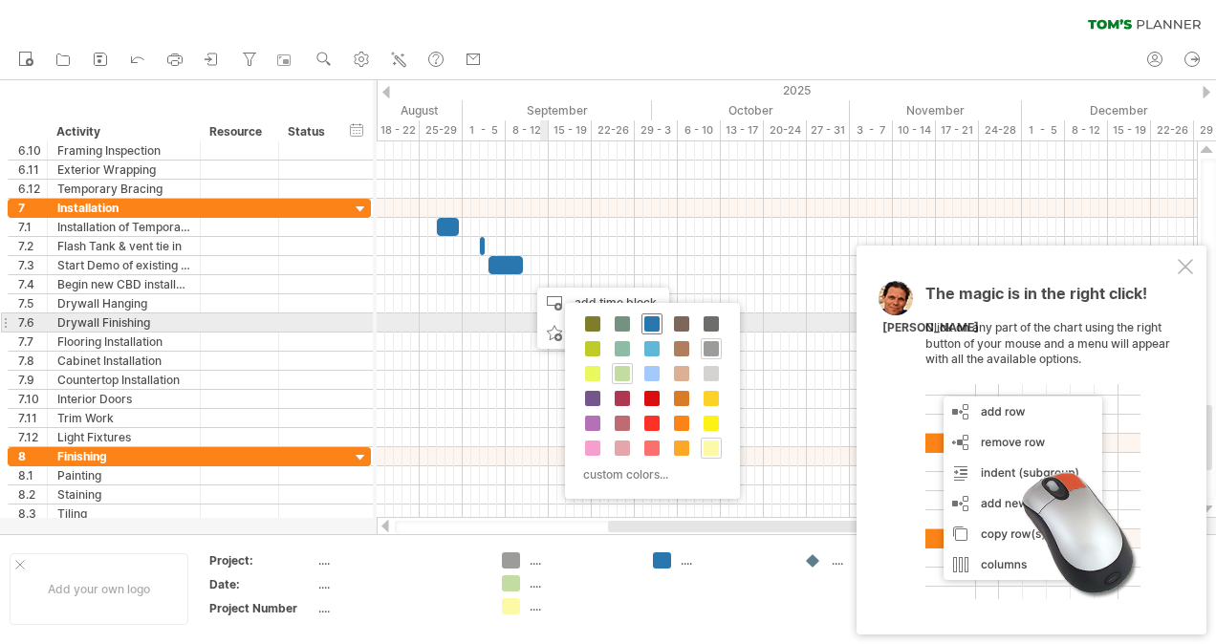
click at [641, 325] on div at bounding box center [651, 323] width 21 height 21
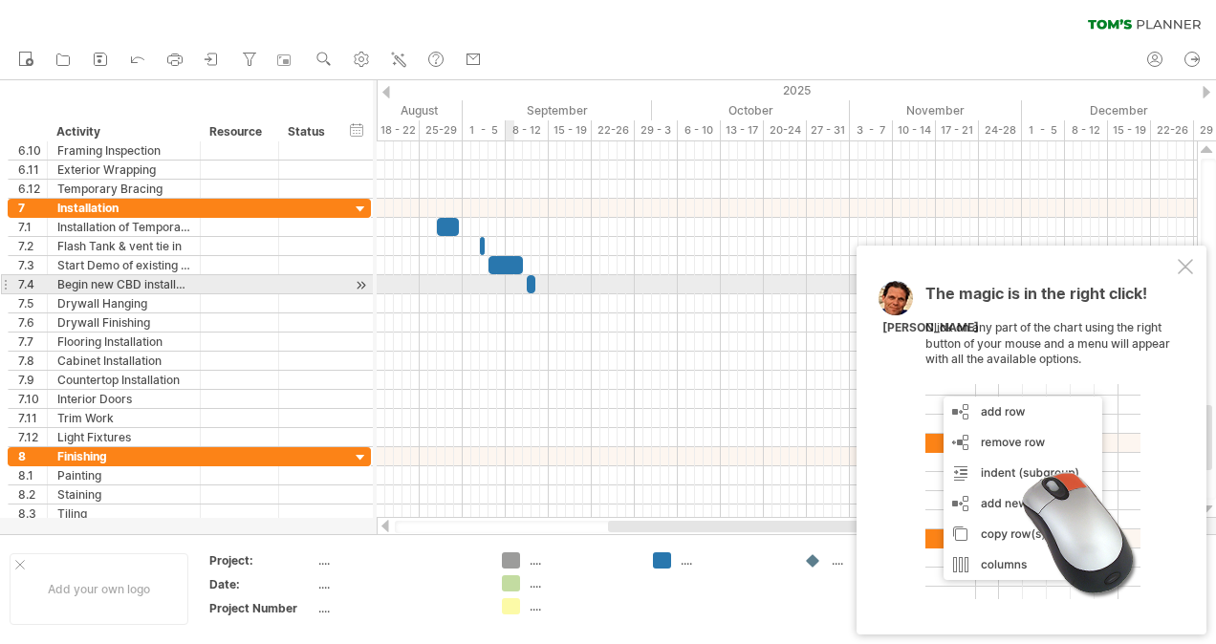
drag, startPoint x: 531, startPoint y: 281, endPoint x: 518, endPoint y: 273, distance: 15.4
click at [527, 281] on div at bounding box center [529, 284] width 5 height 18
drag, startPoint x: 530, startPoint y: 281, endPoint x: 509, endPoint y: 276, distance: 20.6
click at [509, 276] on div "example time blocks: start [DATE] - 0.5 days [DATE] - 0.5 days" at bounding box center [787, 329] width 820 height 377
click at [520, 280] on span at bounding box center [523, 284] width 8 height 18
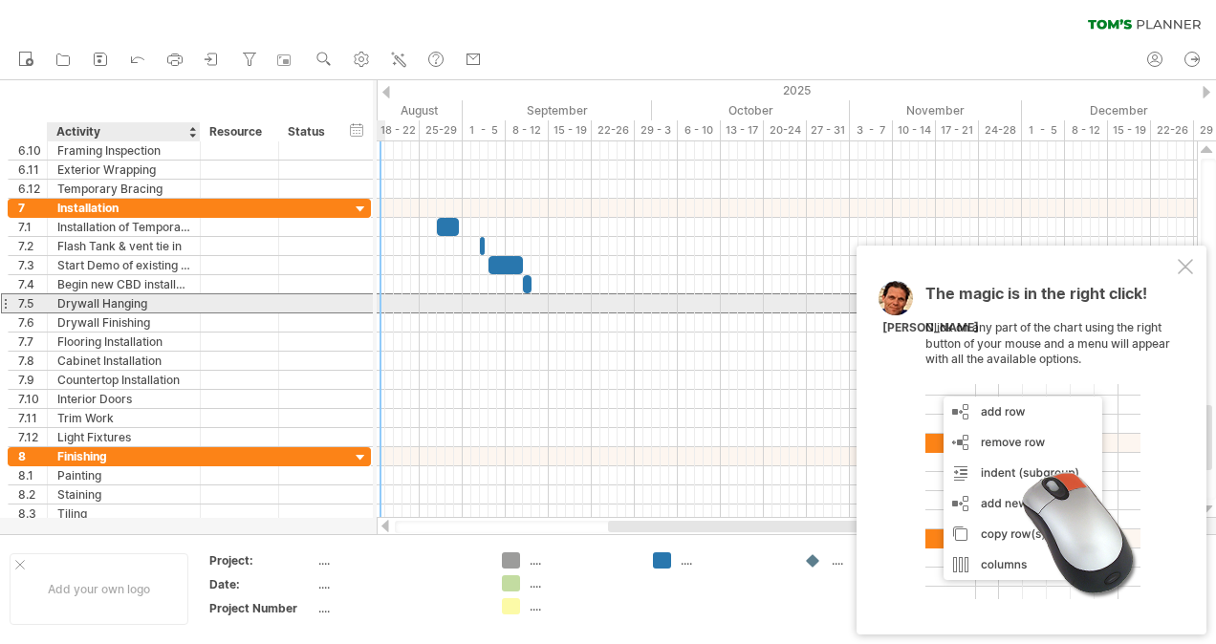
click at [154, 299] on div "Drywall Hanging" at bounding box center [123, 303] width 133 height 18
type input "*"
type input "**********"
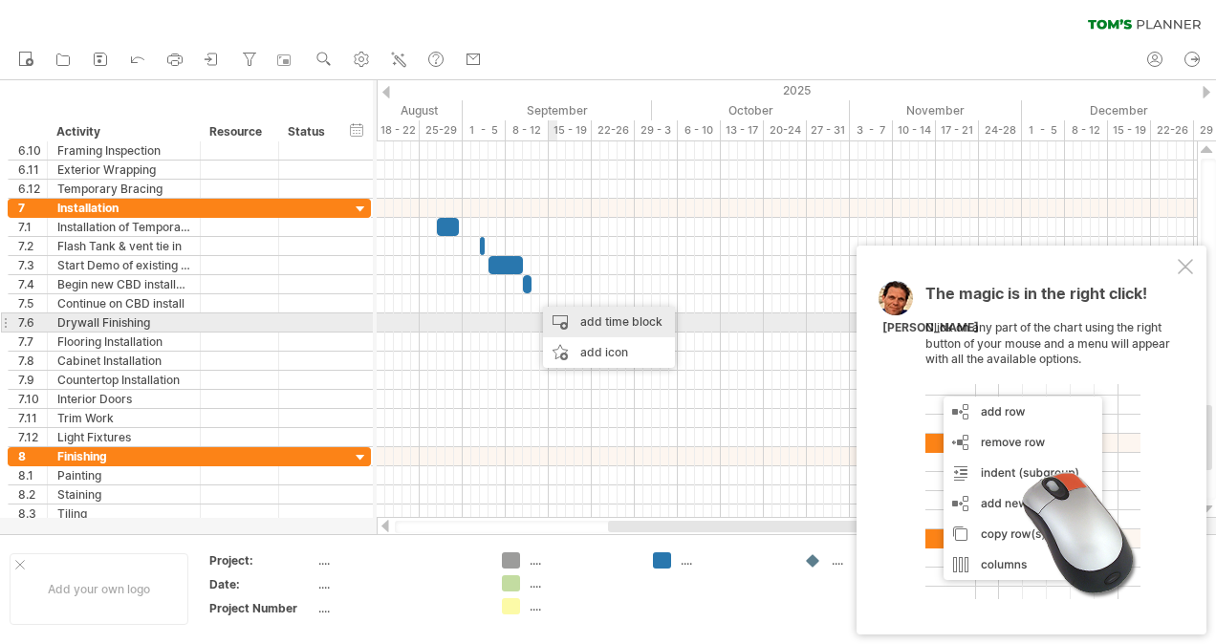
click at [573, 317] on div "add time block" at bounding box center [609, 322] width 132 height 31
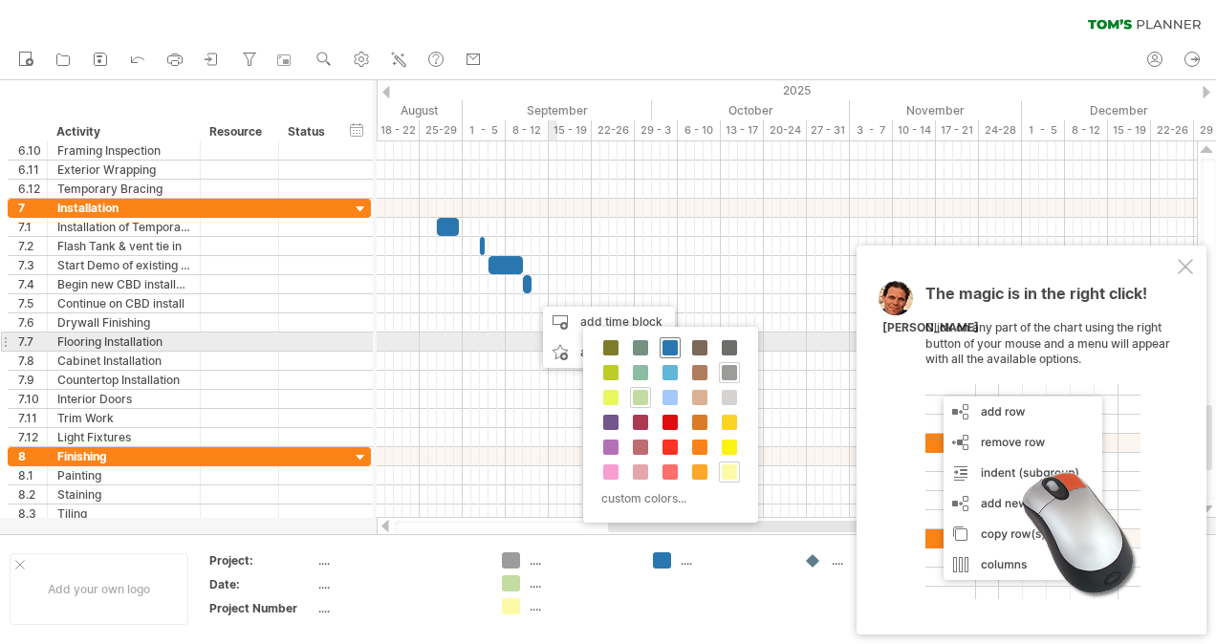
click at [665, 343] on span at bounding box center [669, 347] width 15 height 15
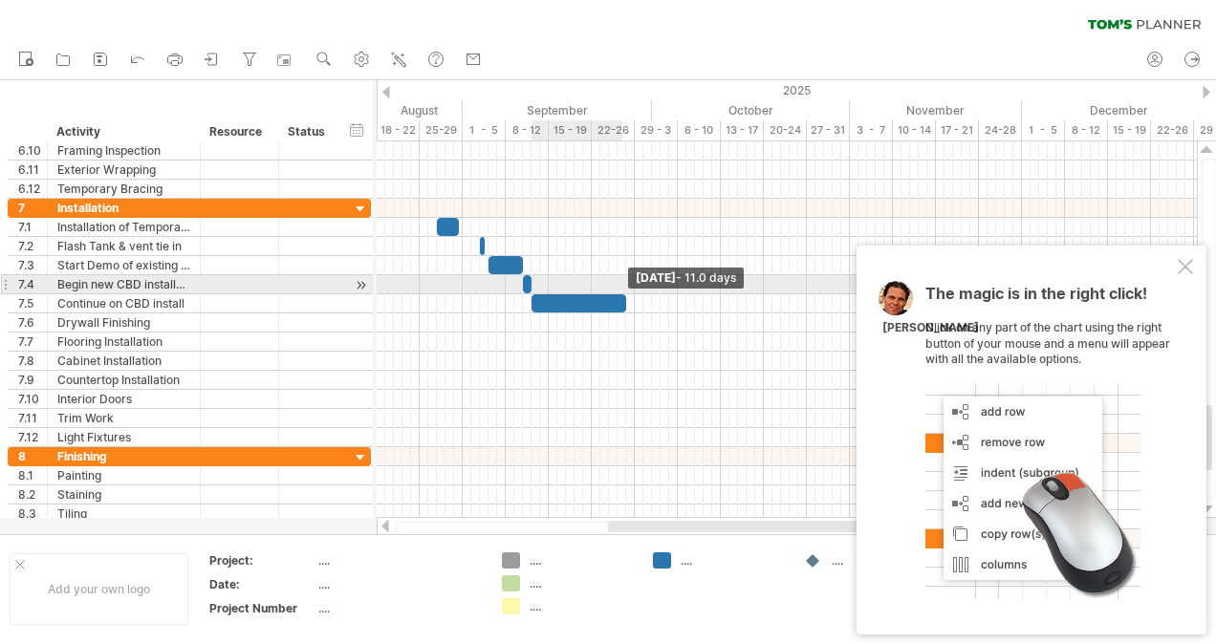
drag, startPoint x: 535, startPoint y: 300, endPoint x: 619, endPoint y: 292, distance: 84.5
click at [619, 294] on div at bounding box center [578, 303] width 95 height 18
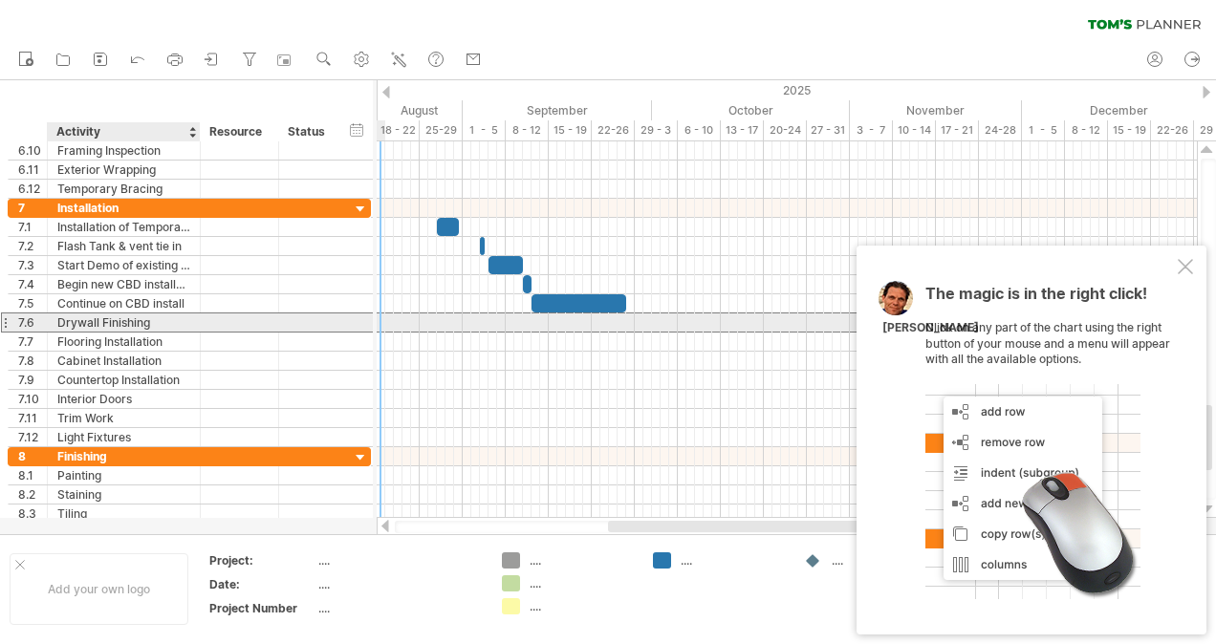
click at [162, 317] on div "Drywall Finishing" at bounding box center [123, 322] width 133 height 18
type input "*"
type input "**********"
